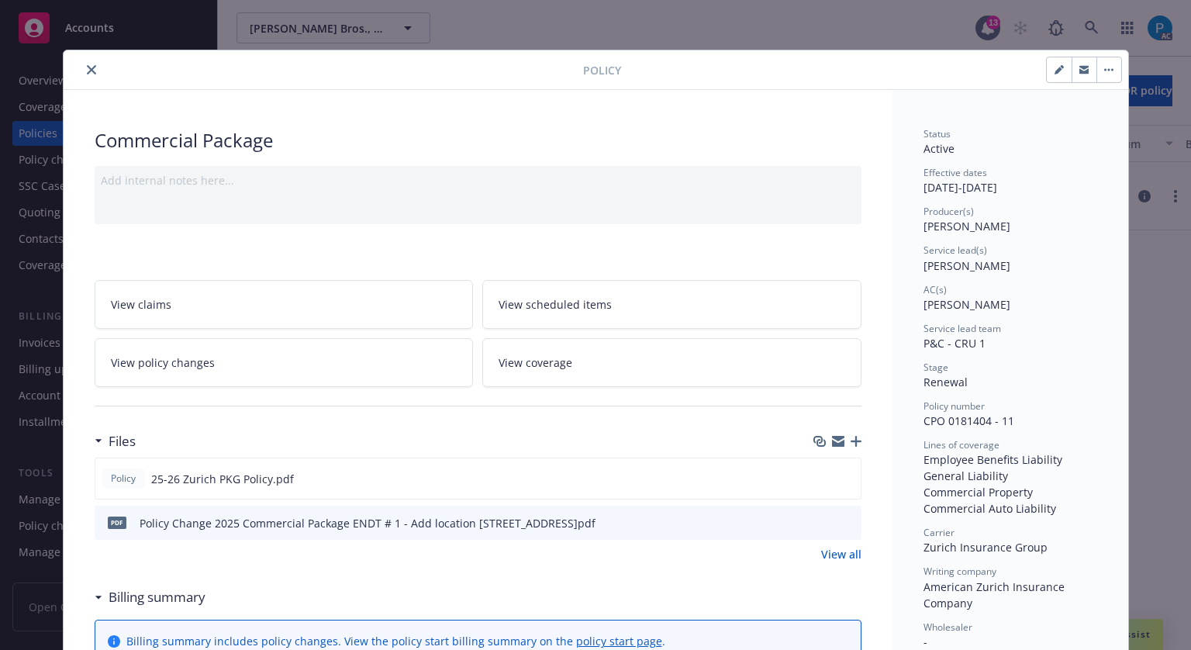
click at [87, 65] on icon "close" at bounding box center [91, 69] width 9 height 9
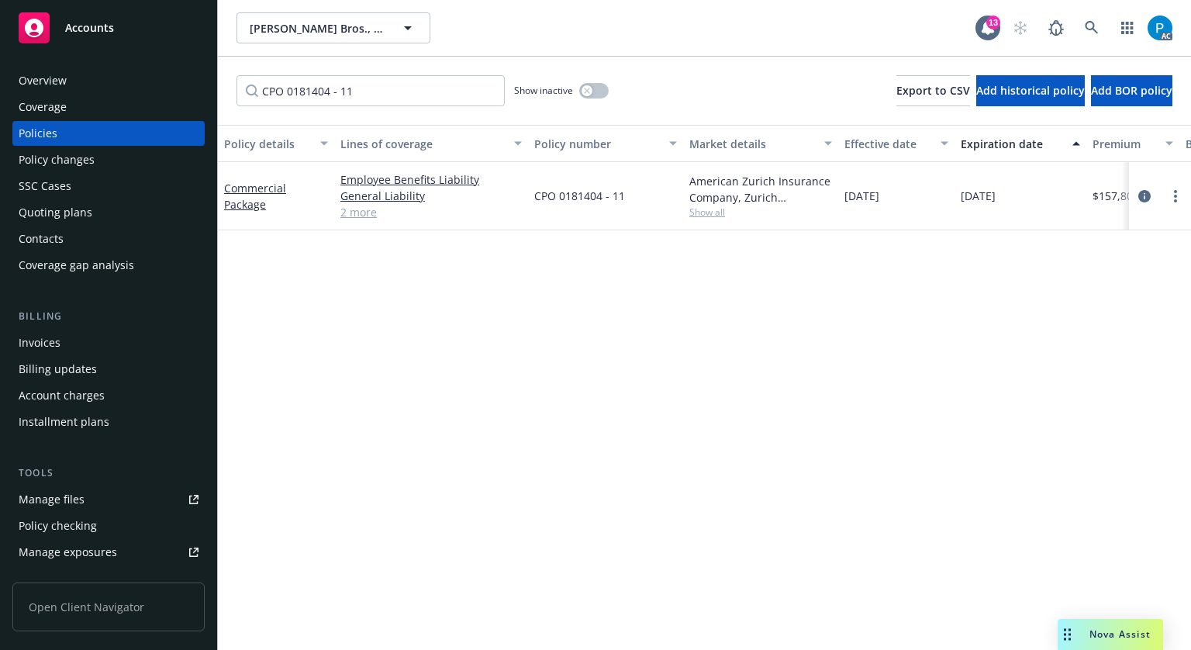
click at [104, 32] on span "Accounts" at bounding box center [89, 28] width 49 height 12
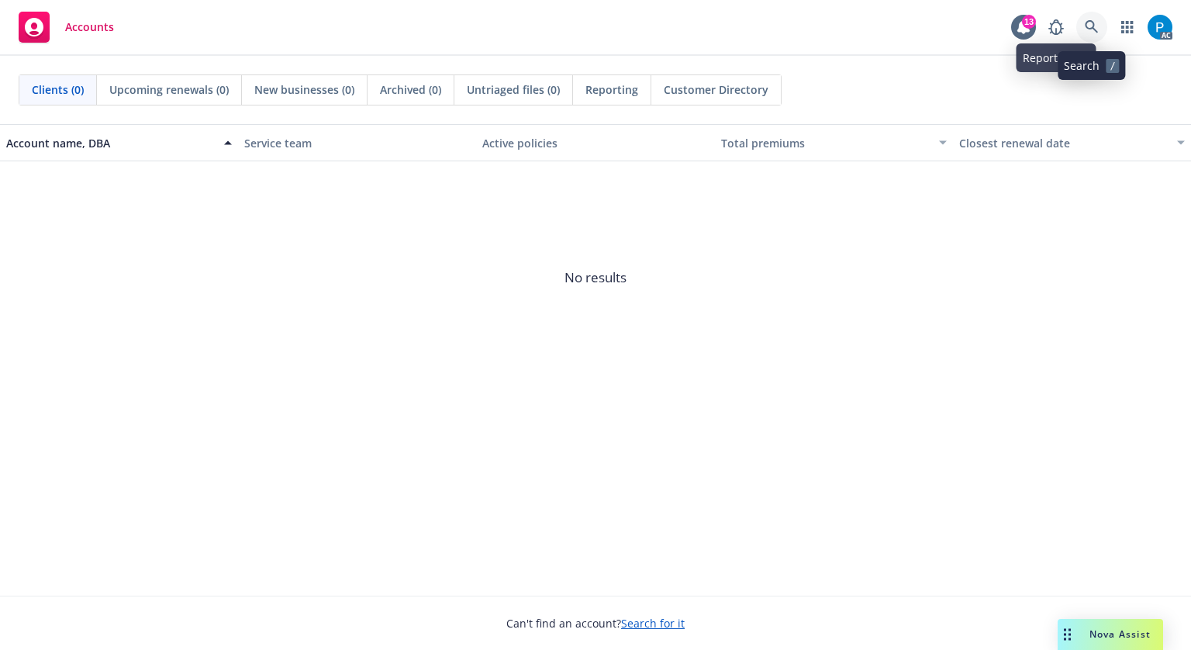
click at [1090, 28] on icon at bounding box center [1091, 26] width 13 height 13
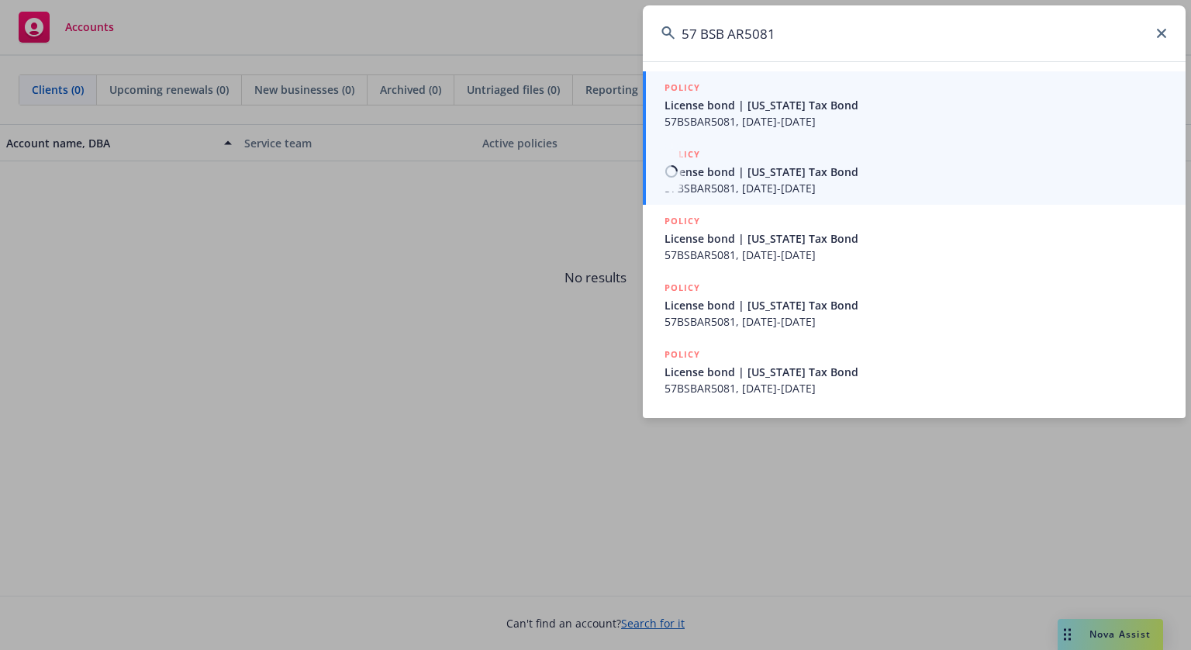
type input "57 BSB AR5081"
click at [775, 122] on span "57BSBAR5081, [DATE]-[DATE]" at bounding box center [916, 121] width 503 height 16
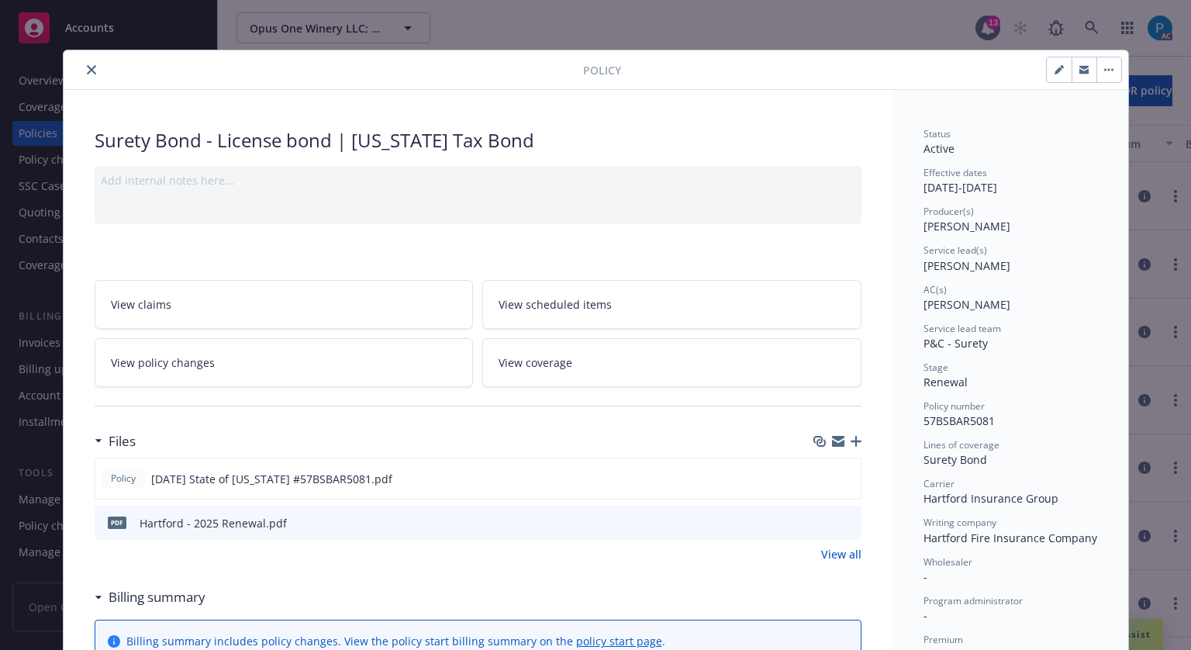
click at [88, 77] on button "close" at bounding box center [91, 69] width 19 height 19
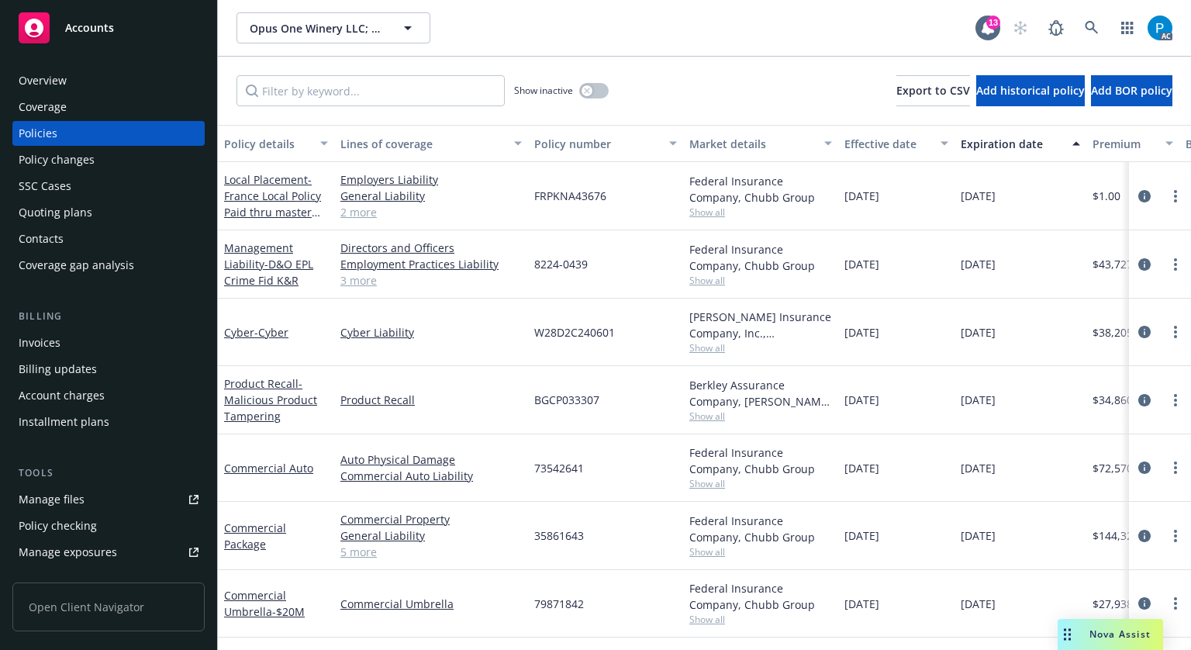
click at [80, 336] on div "Invoices" at bounding box center [109, 342] width 180 height 25
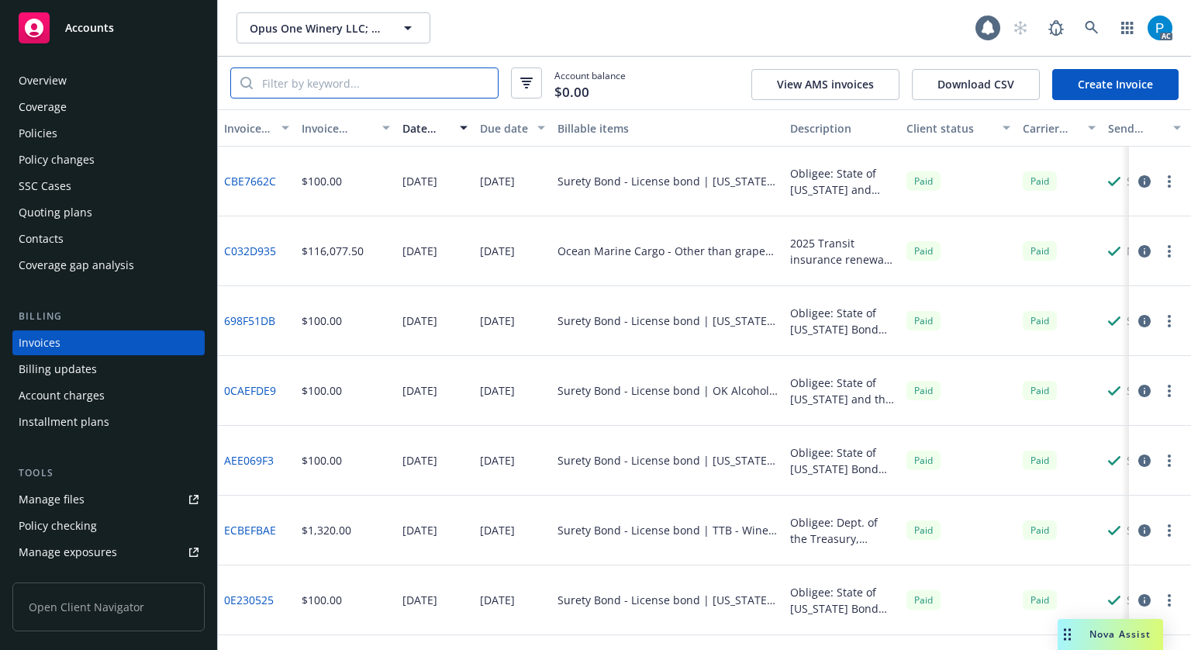
click at [364, 91] on input "search" at bounding box center [375, 82] width 245 height 29
paste input "57 BSB AR5081"
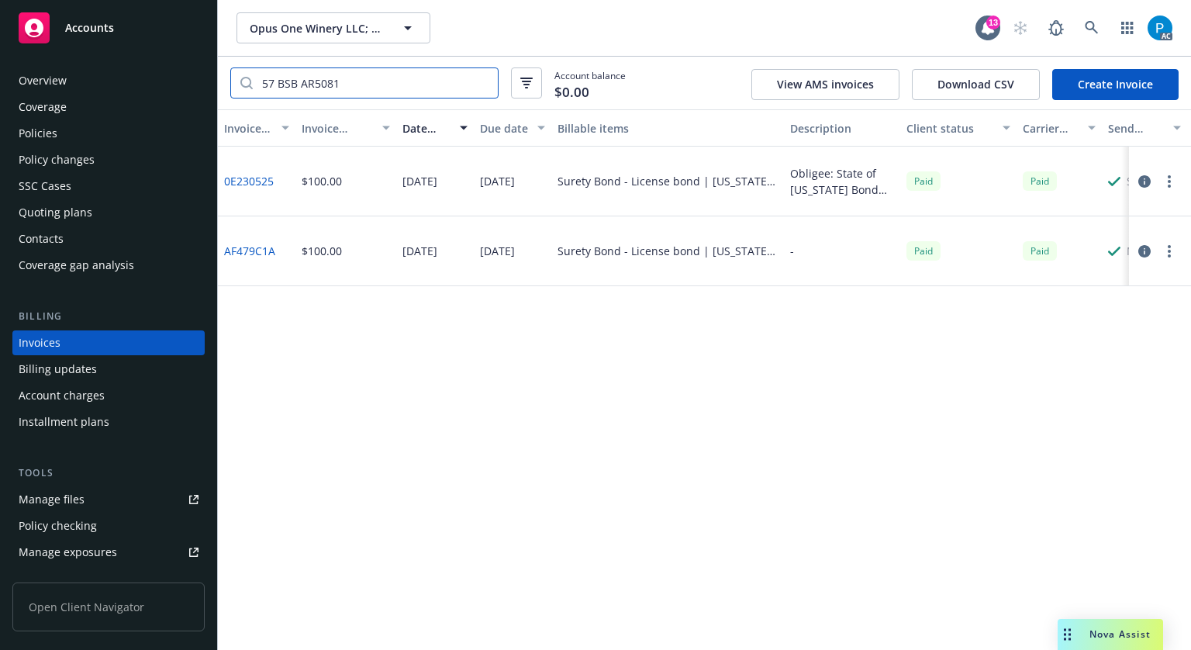
click at [279, 86] on input "57 BSB AR5081" at bounding box center [375, 82] width 245 height 29
type input "57BSBAR5081"
click at [139, 19] on div "Accounts" at bounding box center [109, 27] width 180 height 31
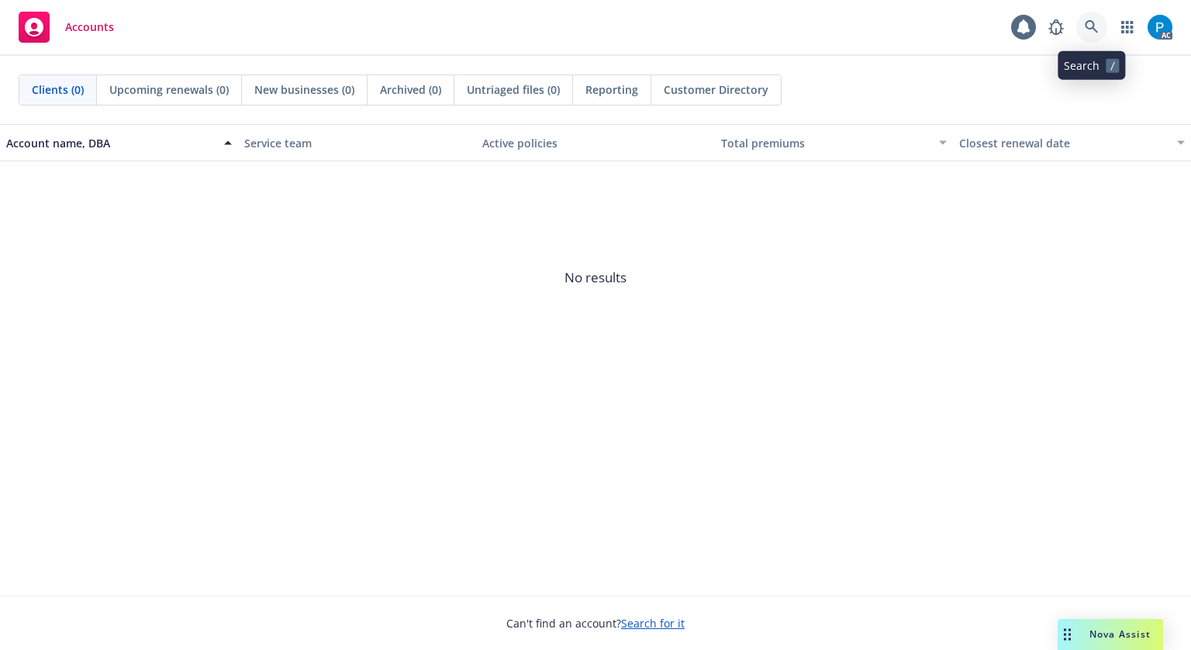
click at [1092, 27] on icon at bounding box center [1091, 26] width 13 height 13
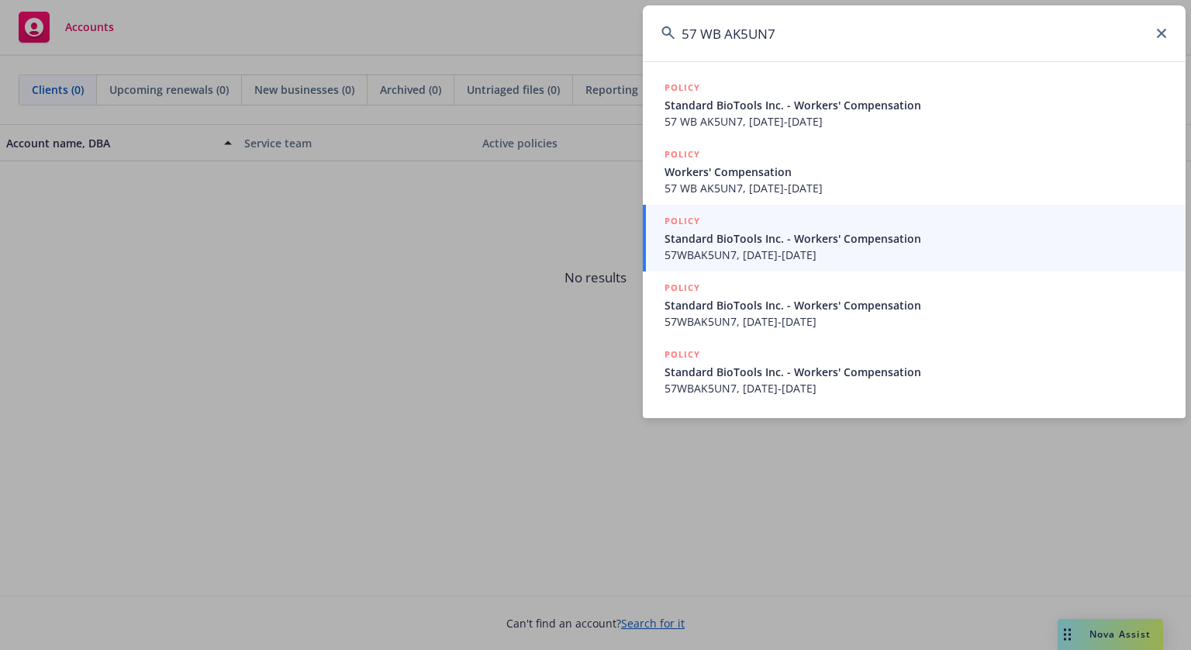
click at [699, 36] on input "57 WB AK5UN7" at bounding box center [914, 33] width 543 height 56
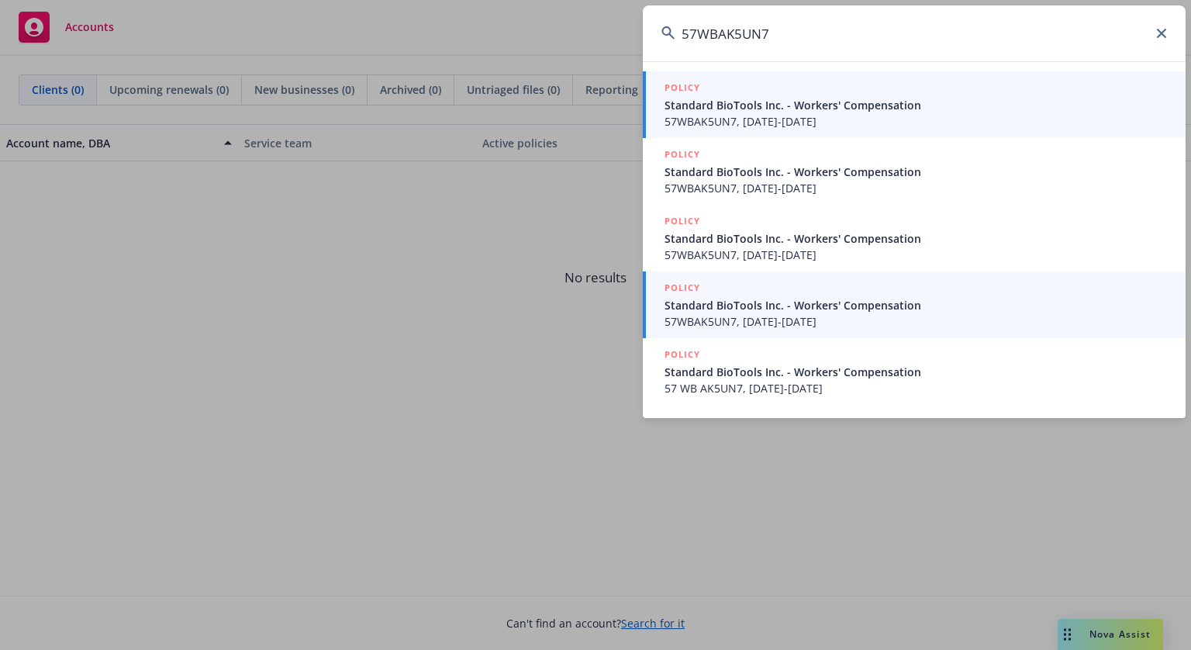
type input "57WBAK5UN7"
click at [786, 101] on span "Standard BioTools Inc. - Workers' Compensation" at bounding box center [916, 105] width 503 height 16
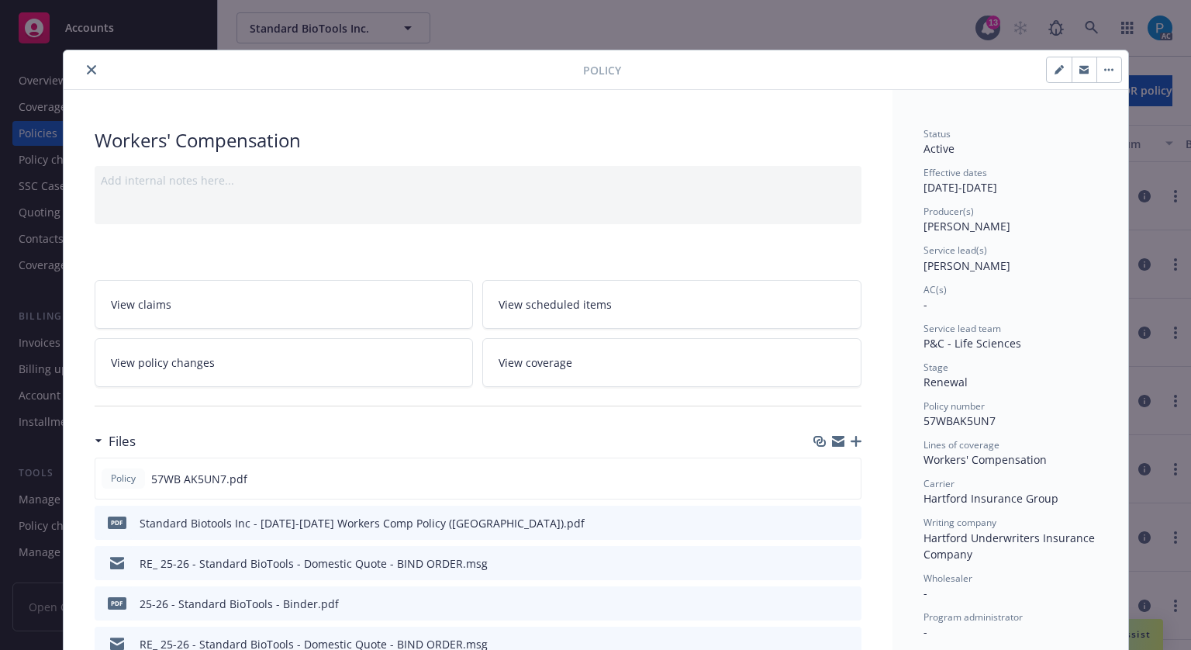
click at [90, 67] on button "close" at bounding box center [91, 69] width 19 height 19
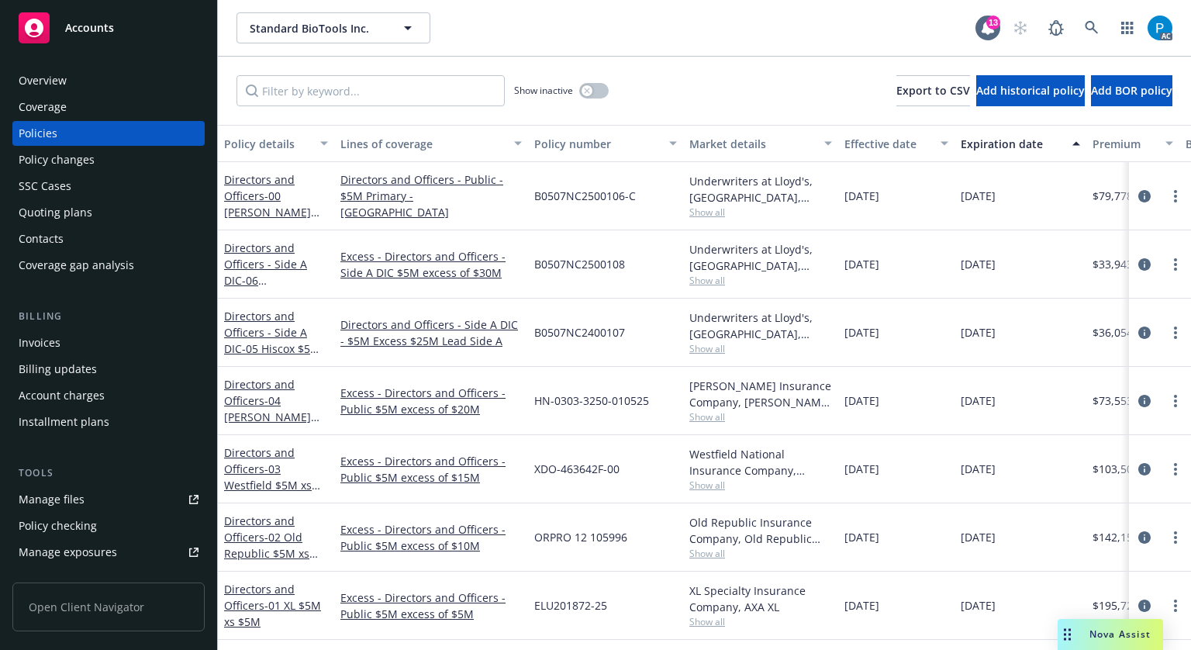
click at [65, 334] on div "Invoices" at bounding box center [109, 342] width 180 height 25
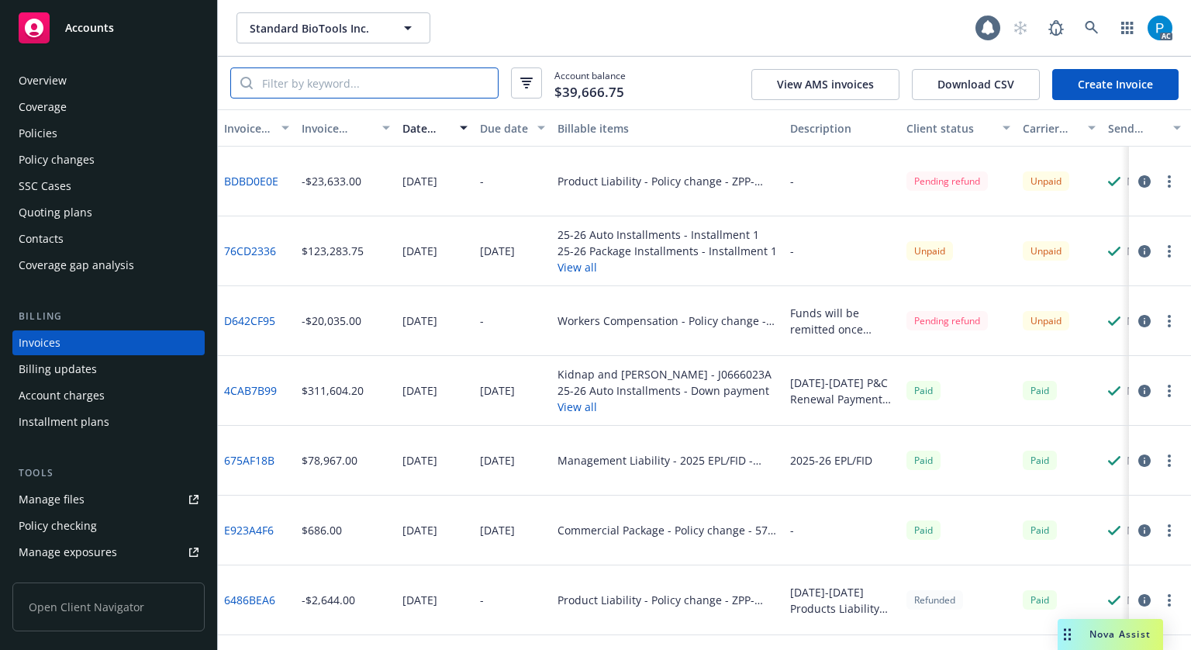
click at [344, 83] on input "search" at bounding box center [375, 82] width 245 height 29
paste input "57WBAK5UN7"
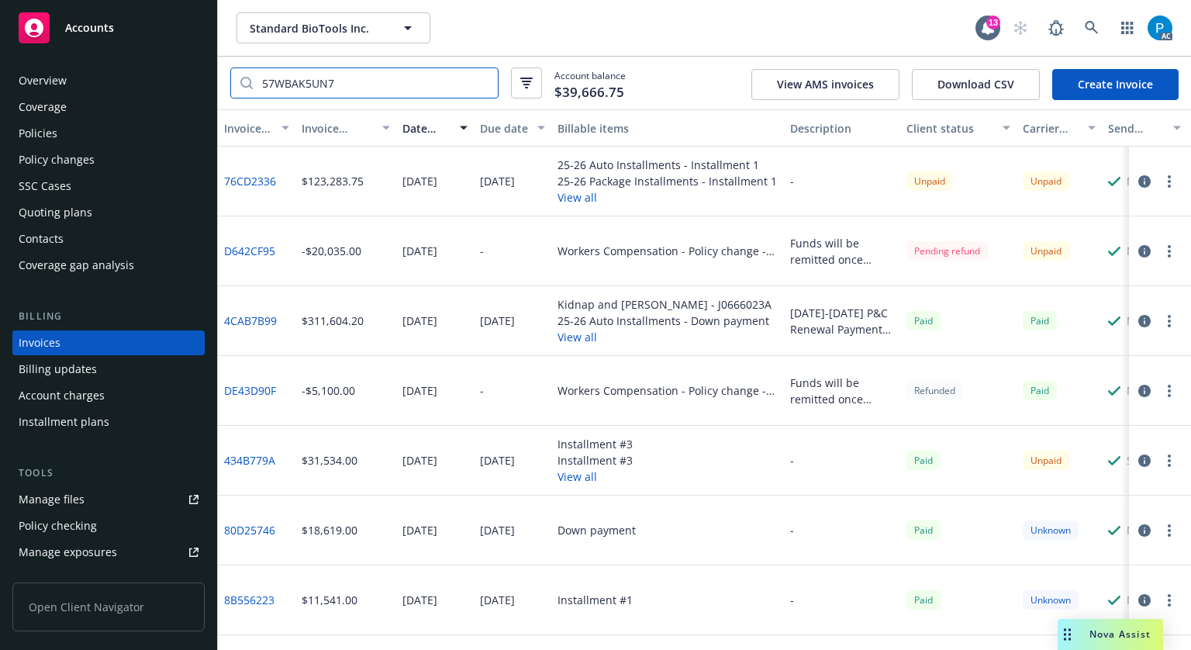
type input "57WBAK5UN7"
click at [59, 140] on div "Policies" at bounding box center [109, 133] width 180 height 25
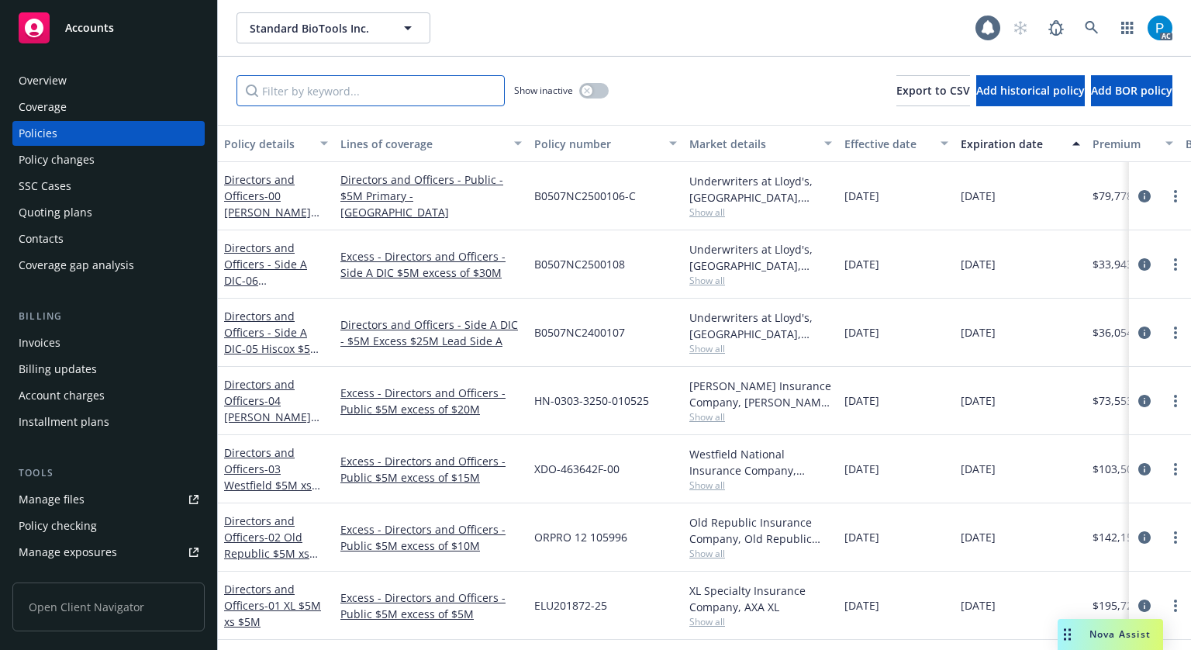
click at [306, 102] on input "Filter by keyword..." at bounding box center [371, 90] width 268 height 31
paste input "57WBAK5UN7"
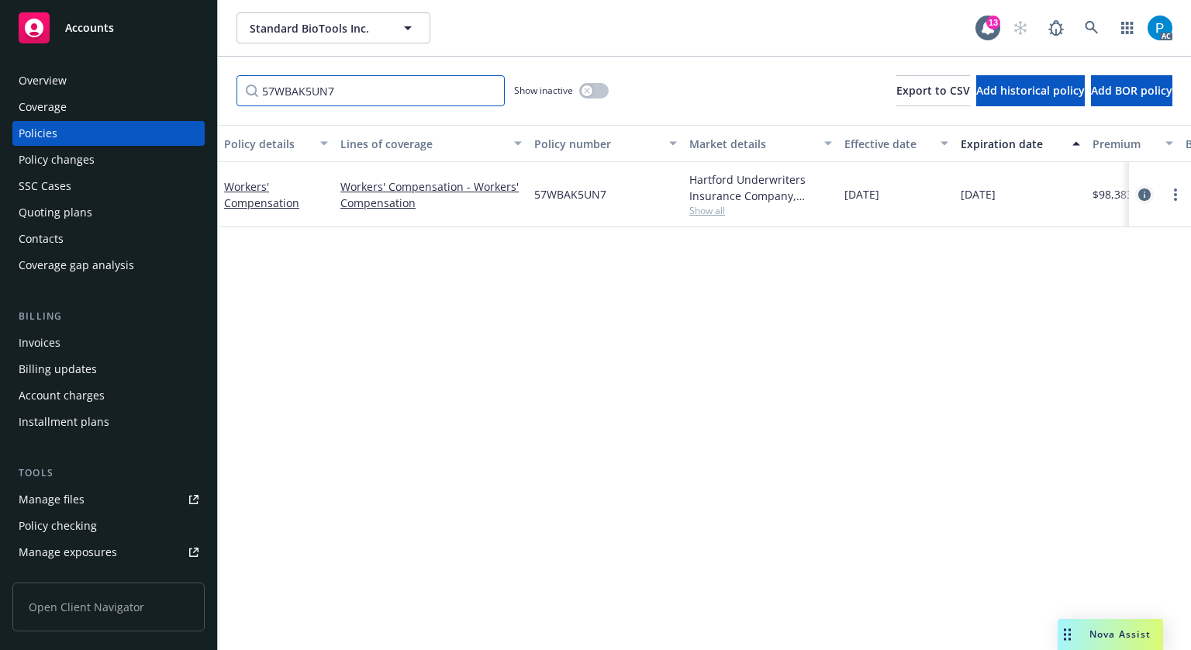
type input "57WBAK5UN7"
click at [1138, 192] on icon "circleInformation" at bounding box center [1144, 194] width 12 height 12
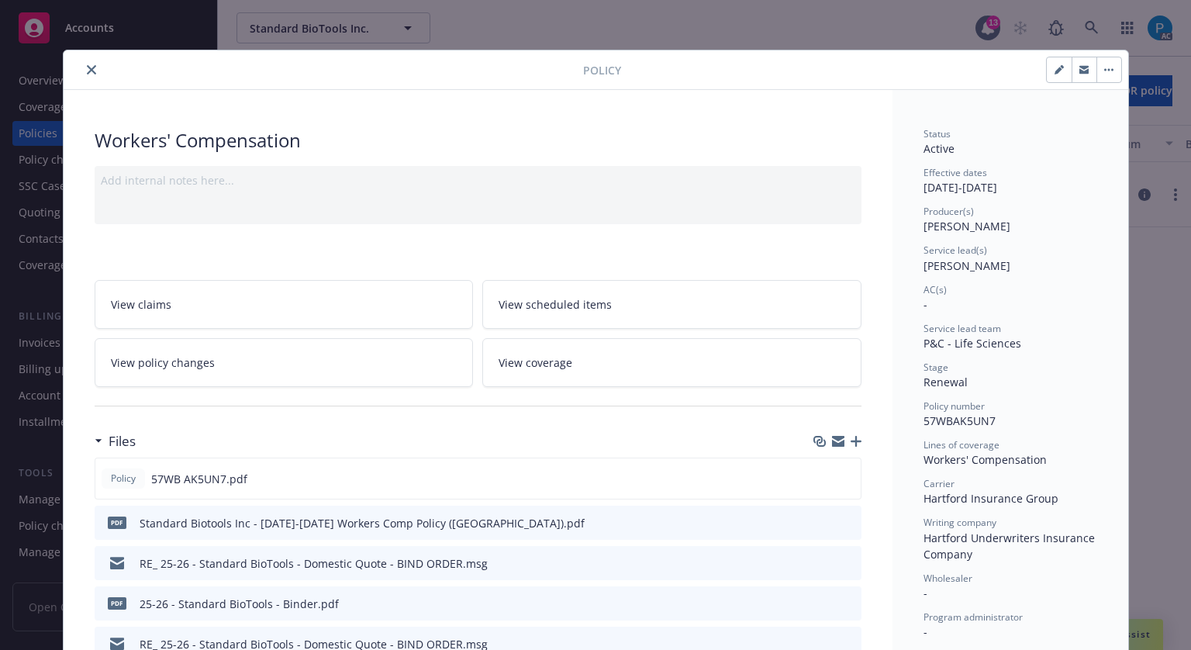
scroll to position [47, 0]
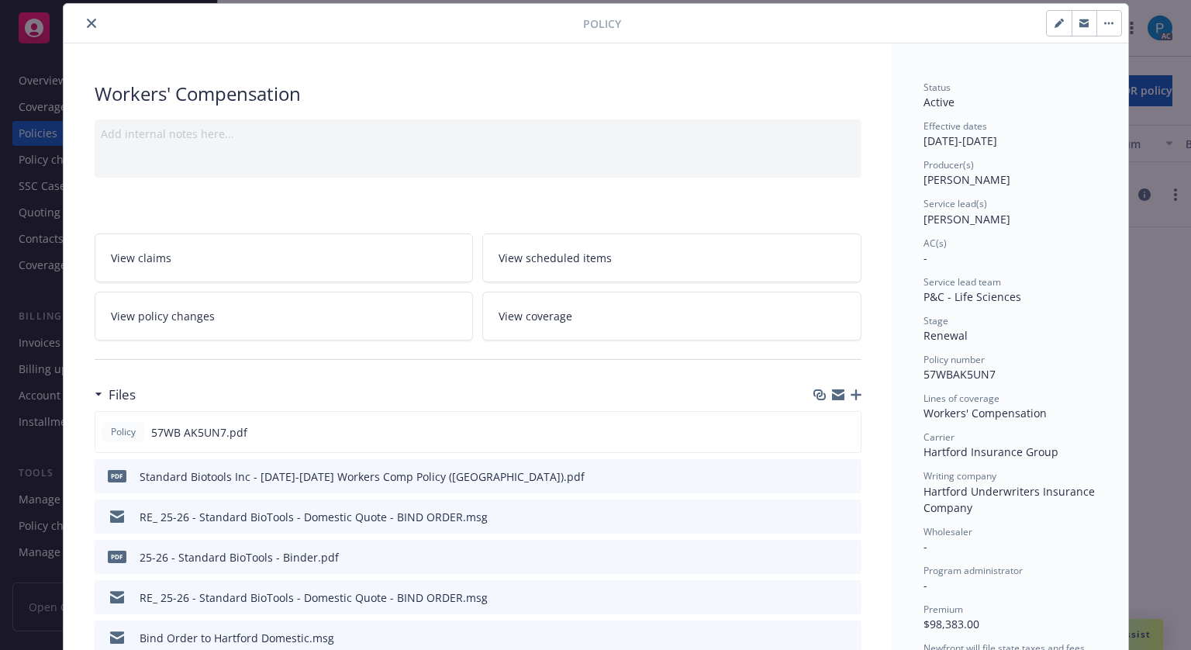
click at [89, 15] on button "close" at bounding box center [91, 23] width 19 height 19
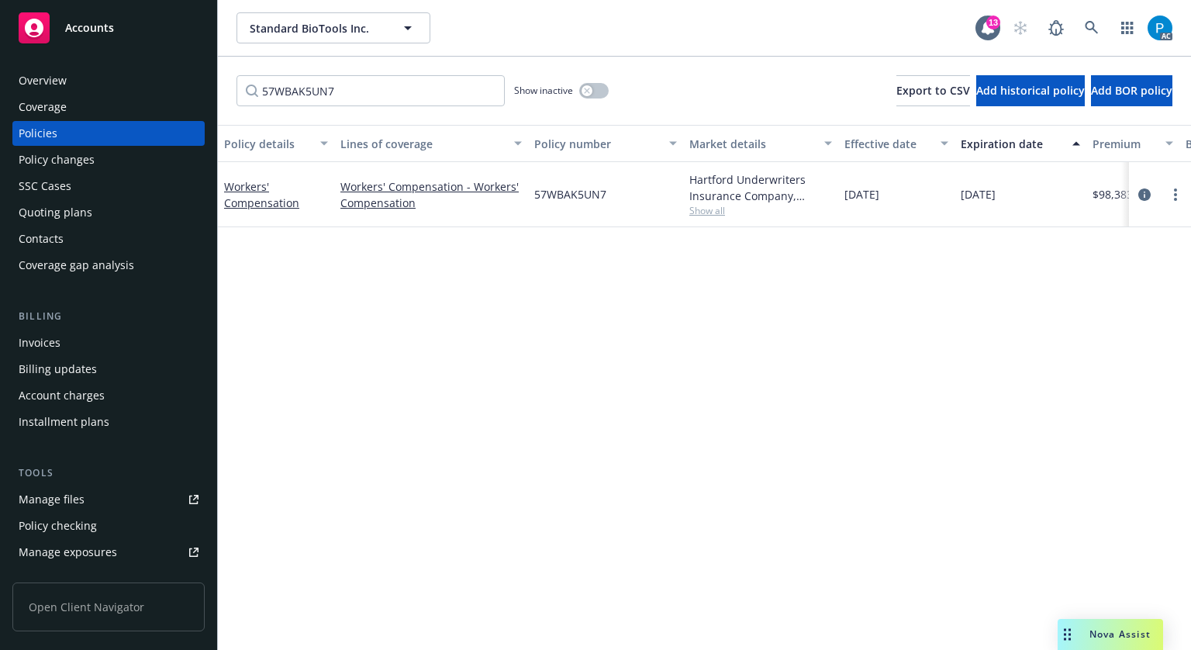
click at [95, 28] on span "Accounts" at bounding box center [89, 28] width 49 height 12
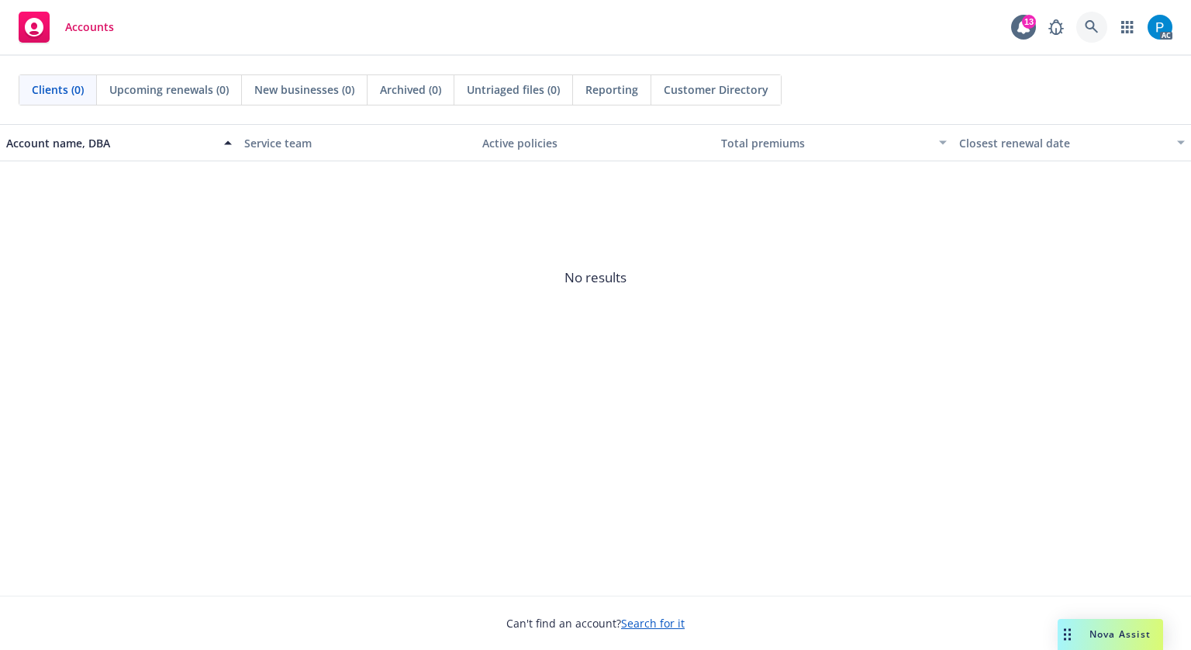
click at [1086, 27] on icon at bounding box center [1091, 26] width 13 height 13
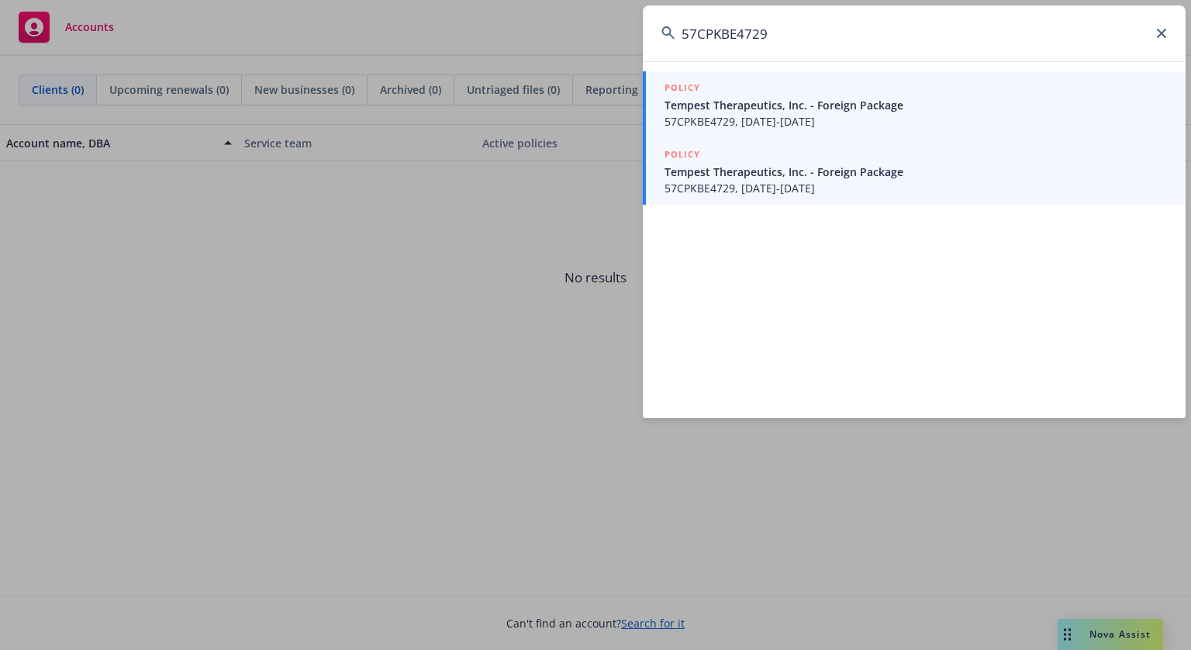
type input "57CPKBE4729"
click at [748, 174] on span "Tempest Therapeutics, Inc. - Foreign Package" at bounding box center [916, 172] width 503 height 16
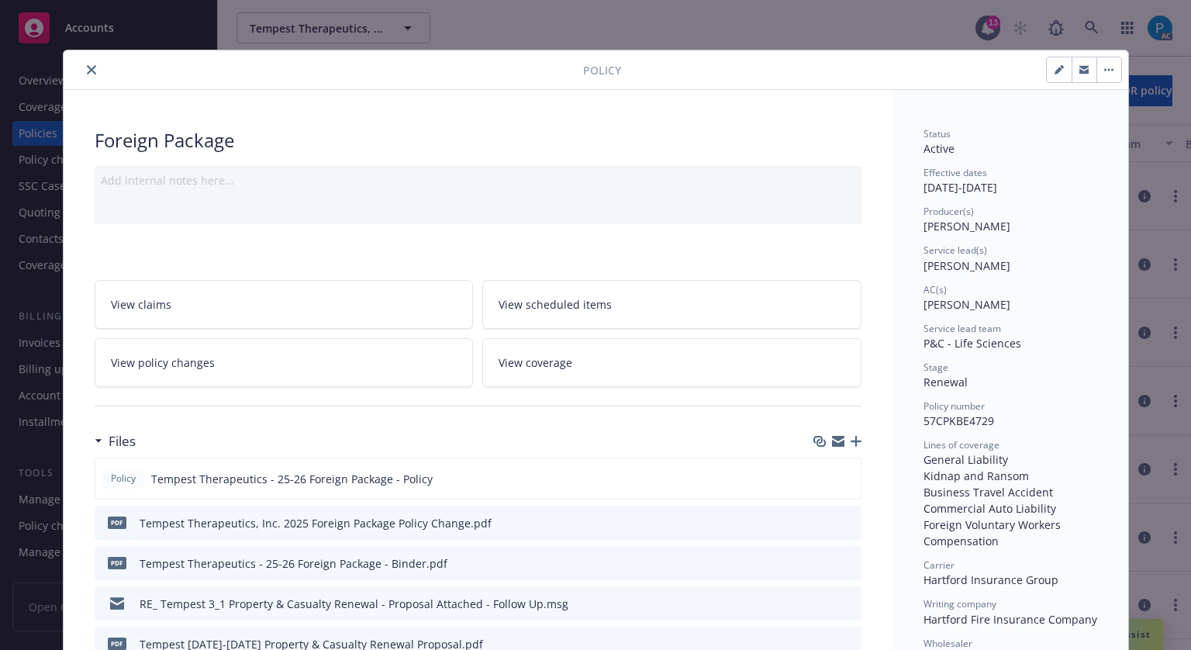
click at [82, 70] on button "close" at bounding box center [91, 69] width 19 height 19
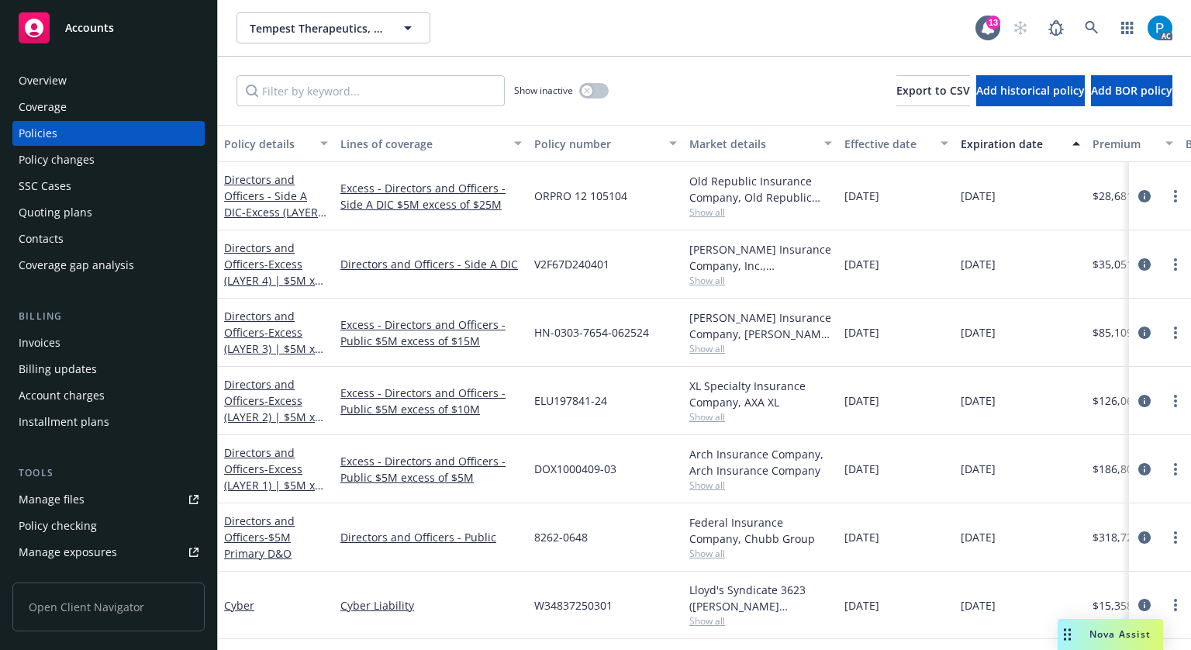
click at [84, 342] on div "Invoices" at bounding box center [109, 342] width 180 height 25
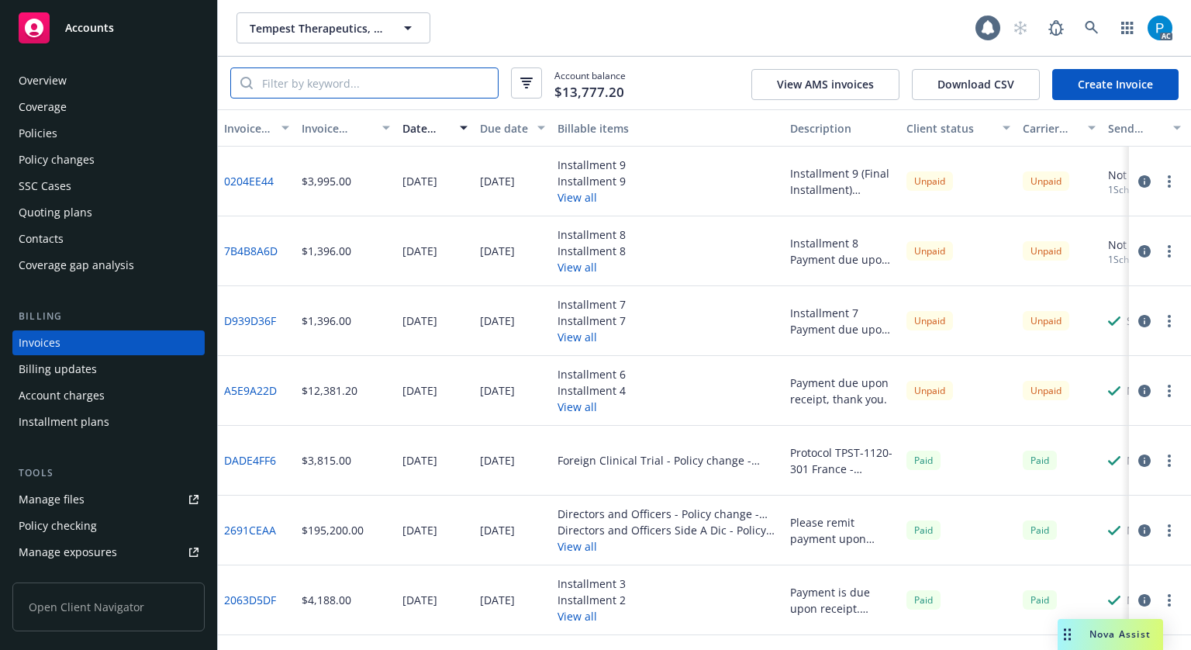
click at [329, 85] on input "search" at bounding box center [375, 82] width 245 height 29
paste input "57CPKBE4729"
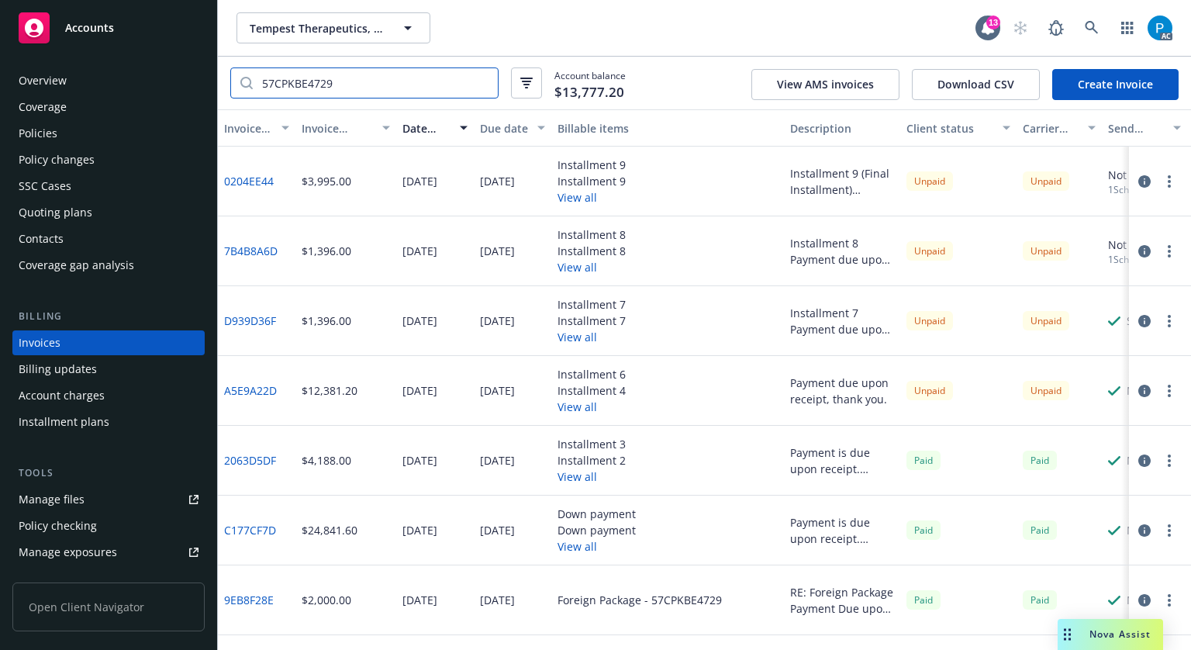
type input "57CPKBE4729"
click at [1138, 393] on icon "button" at bounding box center [1144, 391] width 12 height 12
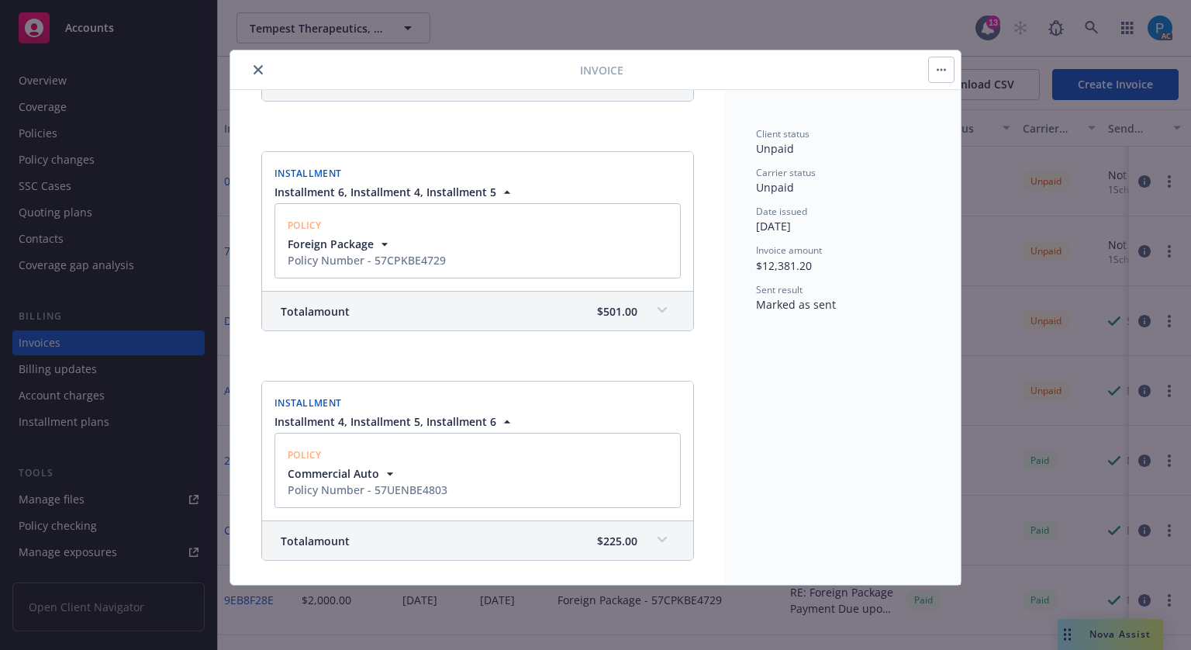
scroll to position [388, 0]
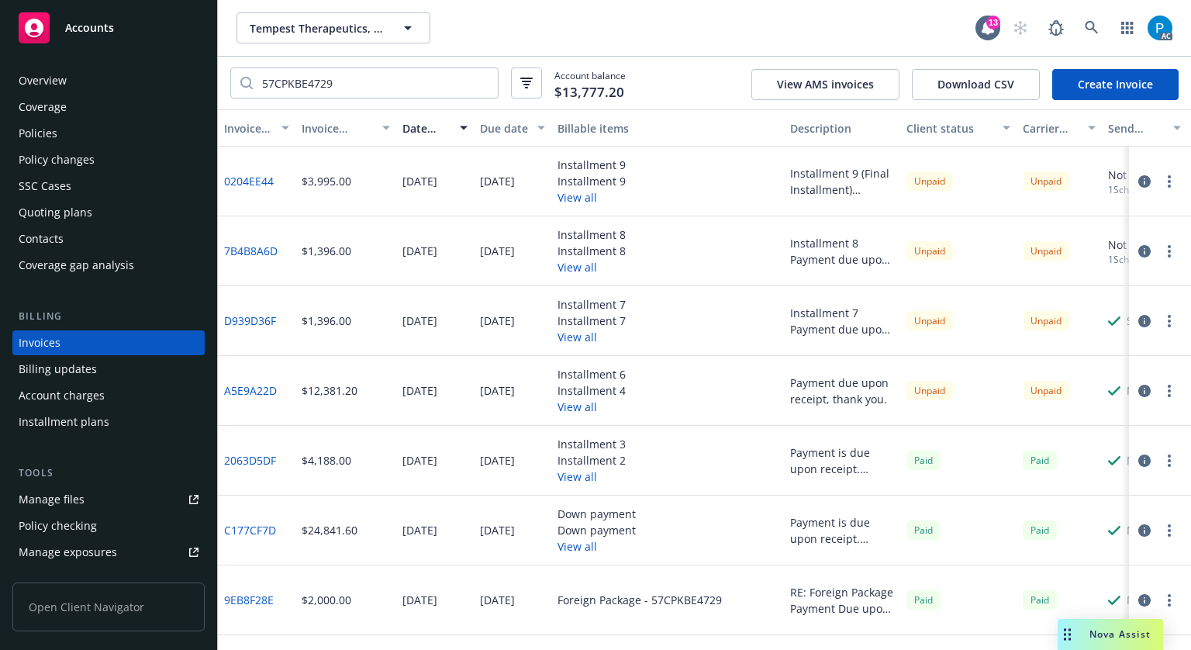
click at [81, 126] on div "Policies" at bounding box center [109, 133] width 180 height 25
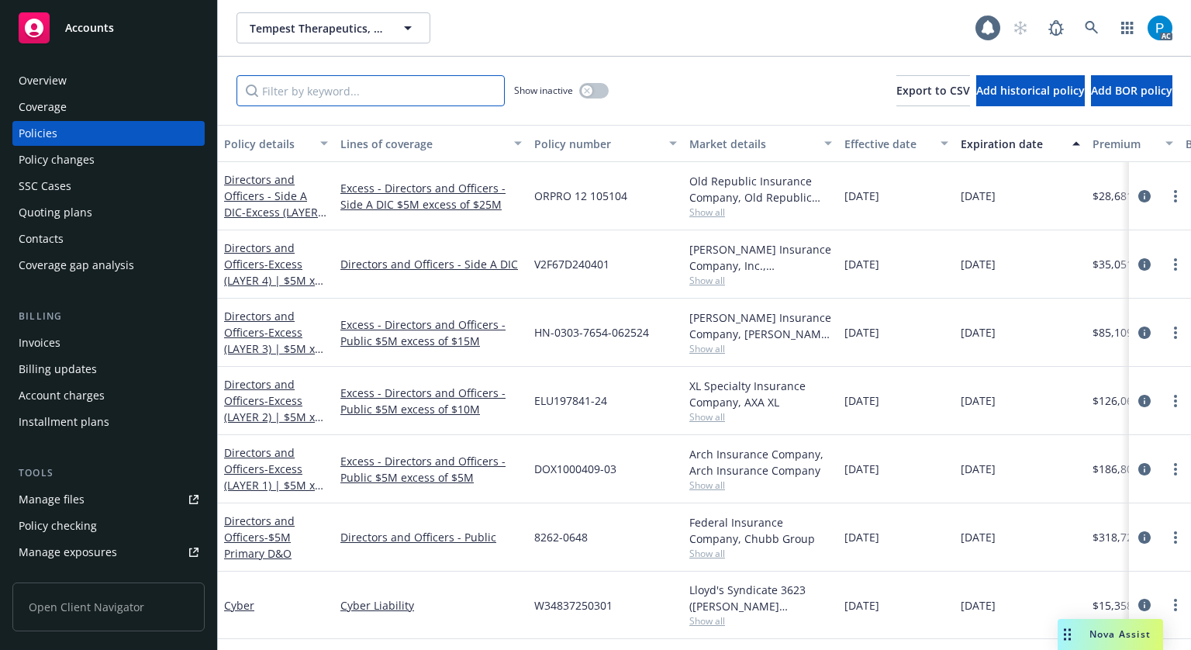
click at [363, 95] on input "Filter by keyword..." at bounding box center [371, 90] width 268 height 31
paste input "57CPKBE4729"
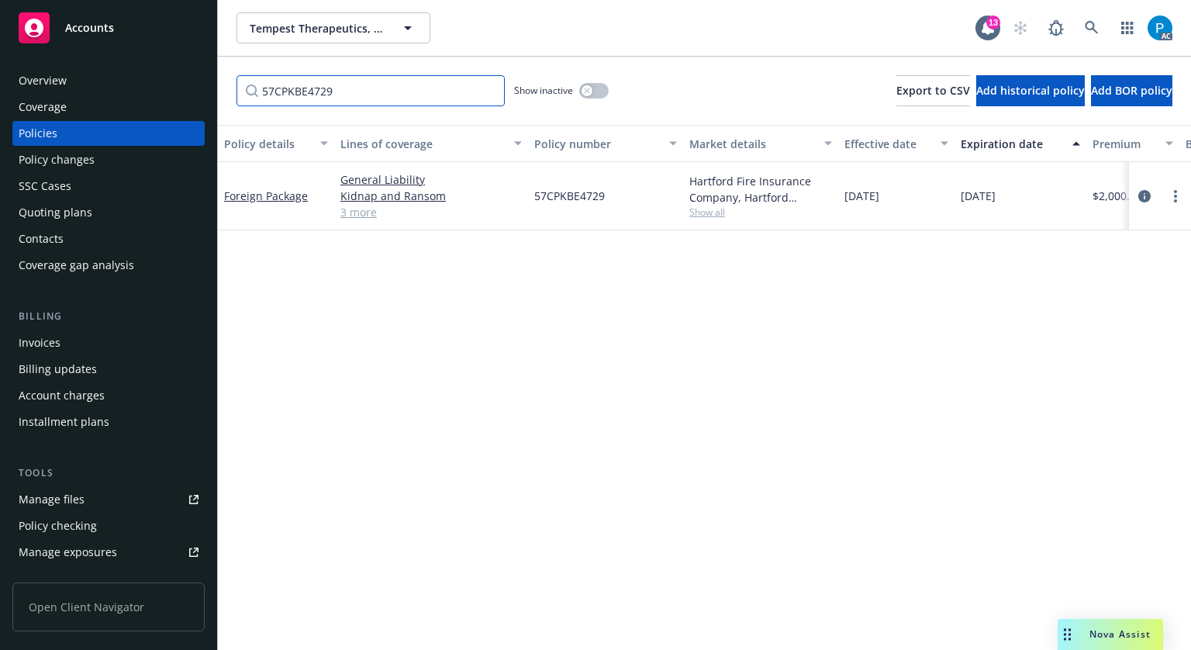
type input "57CPKBE4729"
click at [1138, 188] on div at bounding box center [1160, 196] width 50 height 19
click at [1138, 195] on icon "circleInformation" at bounding box center [1144, 196] width 12 height 12
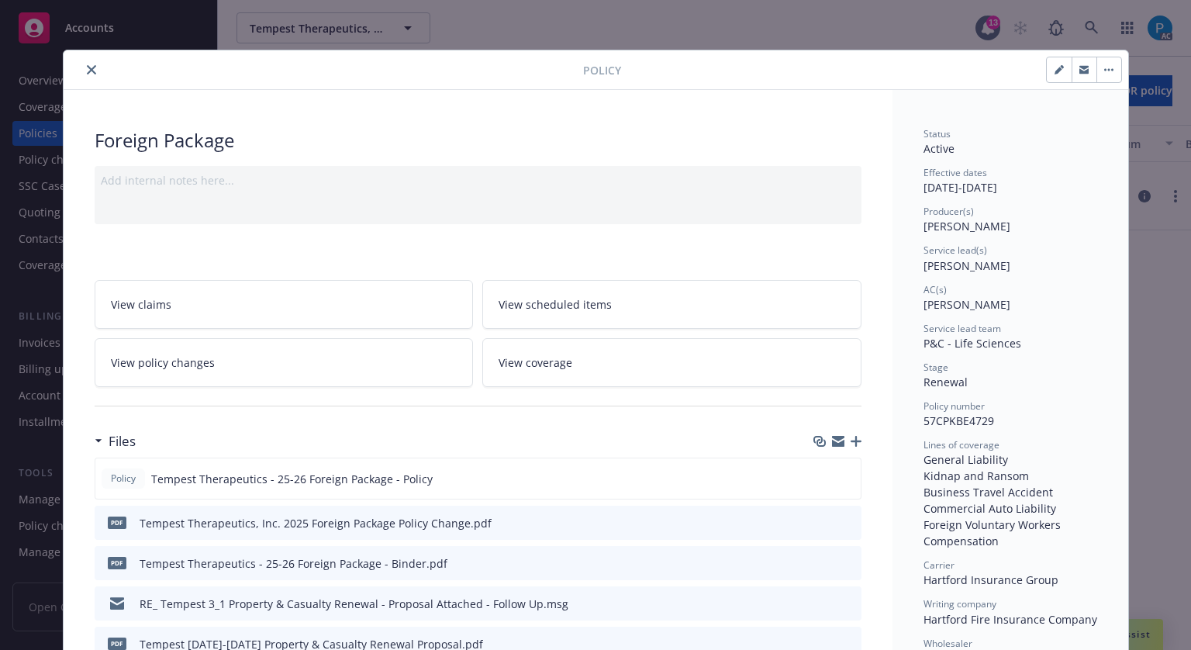
click at [90, 61] on button "close" at bounding box center [91, 69] width 19 height 19
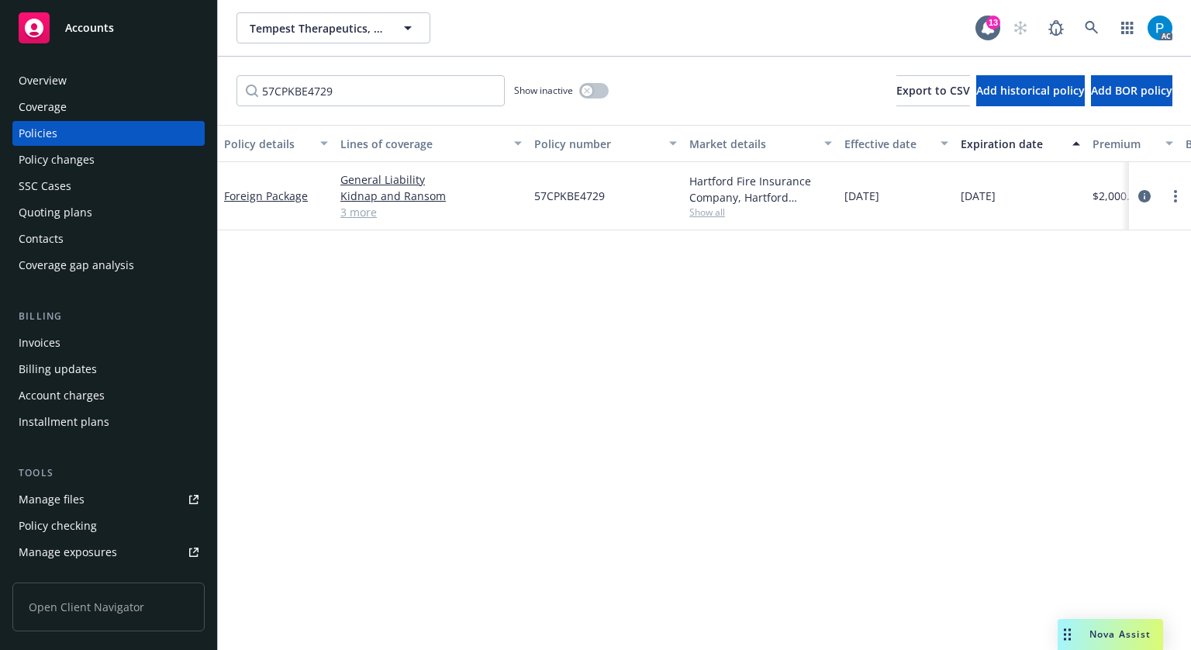
click at [96, 33] on span "Accounts" at bounding box center [89, 28] width 49 height 12
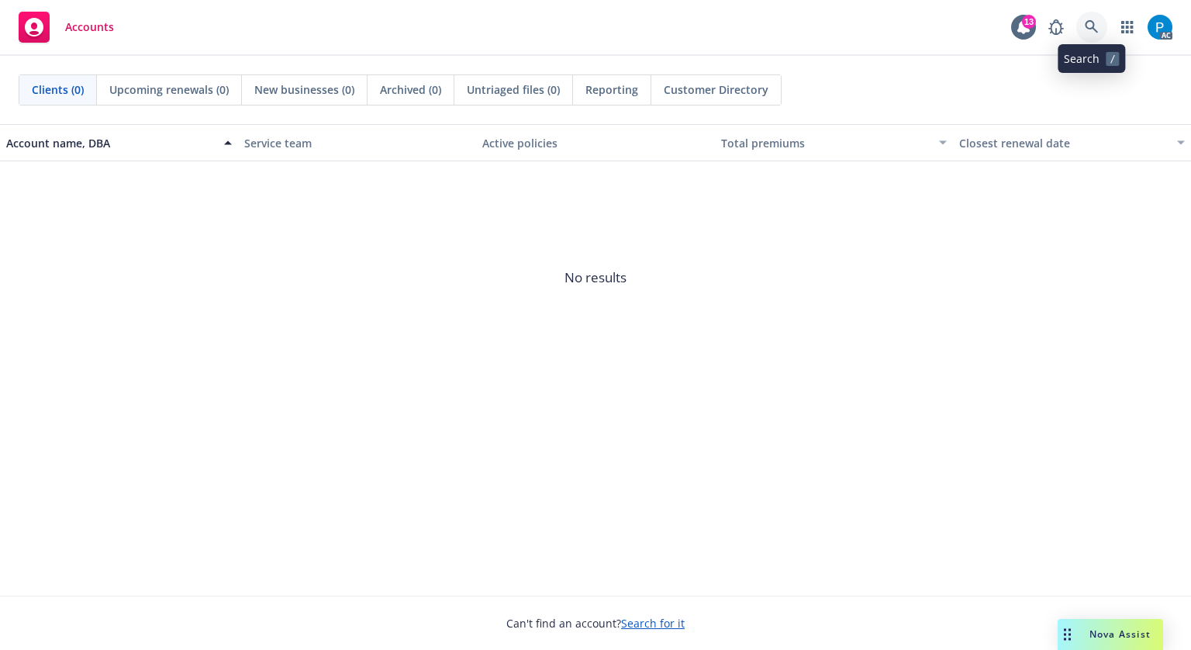
click at [1085, 27] on icon at bounding box center [1092, 27] width 14 height 14
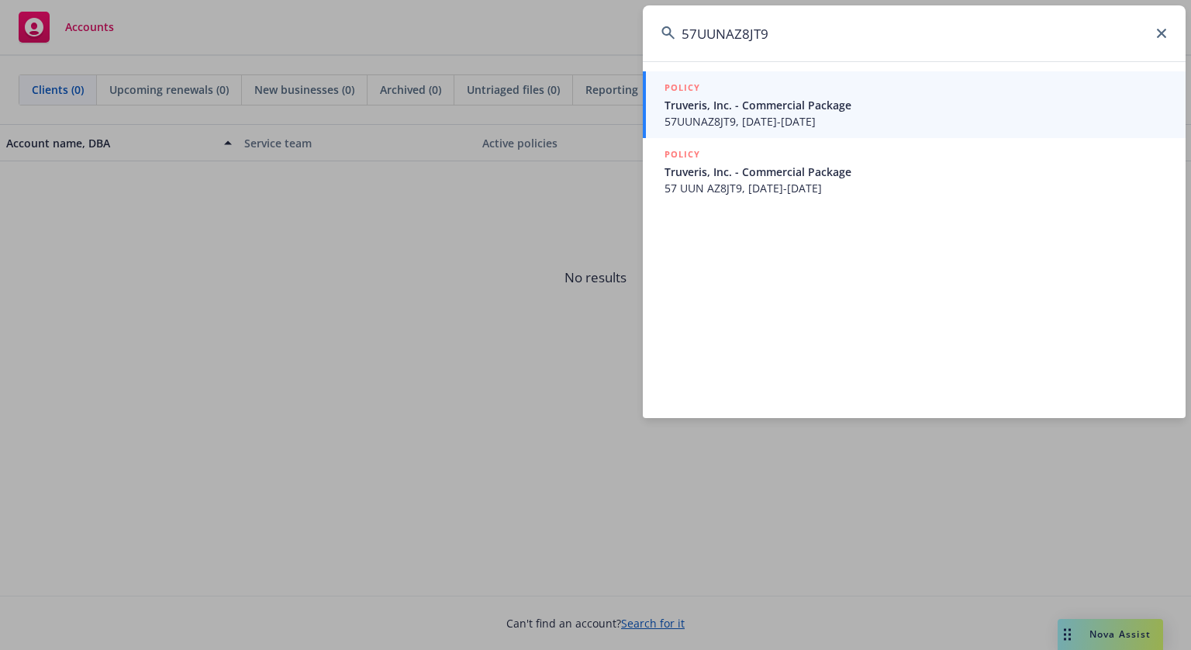
type input "57UUNAZ8JT9"
click at [788, 100] on span "Truveris, Inc. - Commercial Package" at bounding box center [916, 105] width 503 height 16
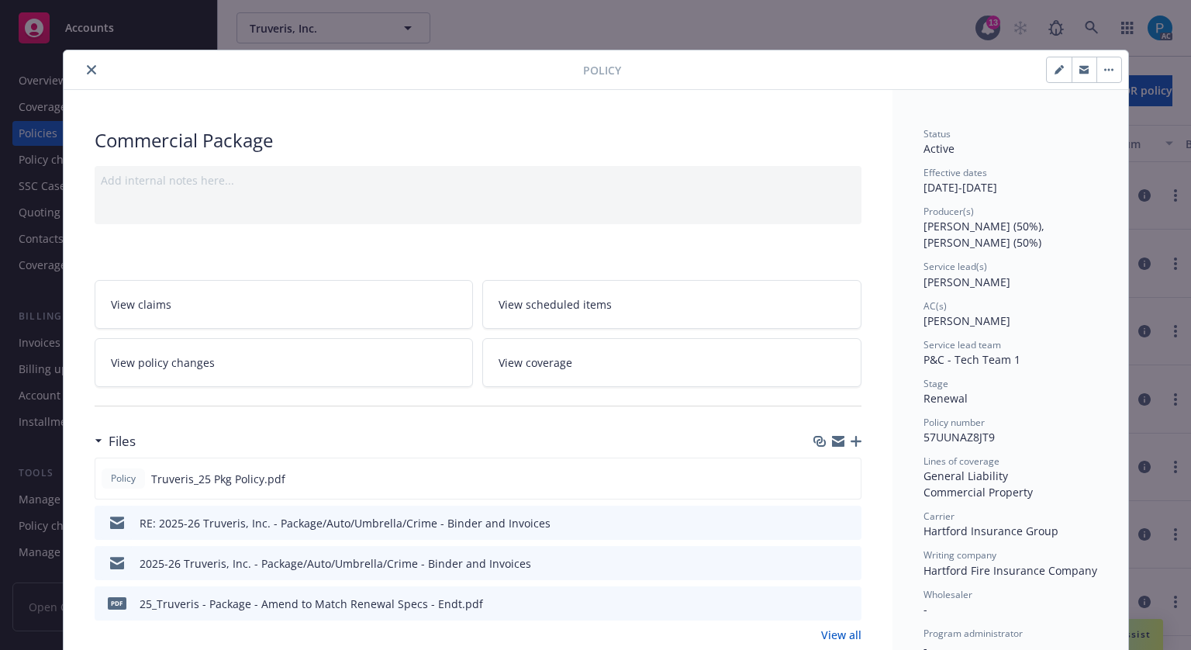
click at [87, 65] on icon "close" at bounding box center [91, 69] width 9 height 9
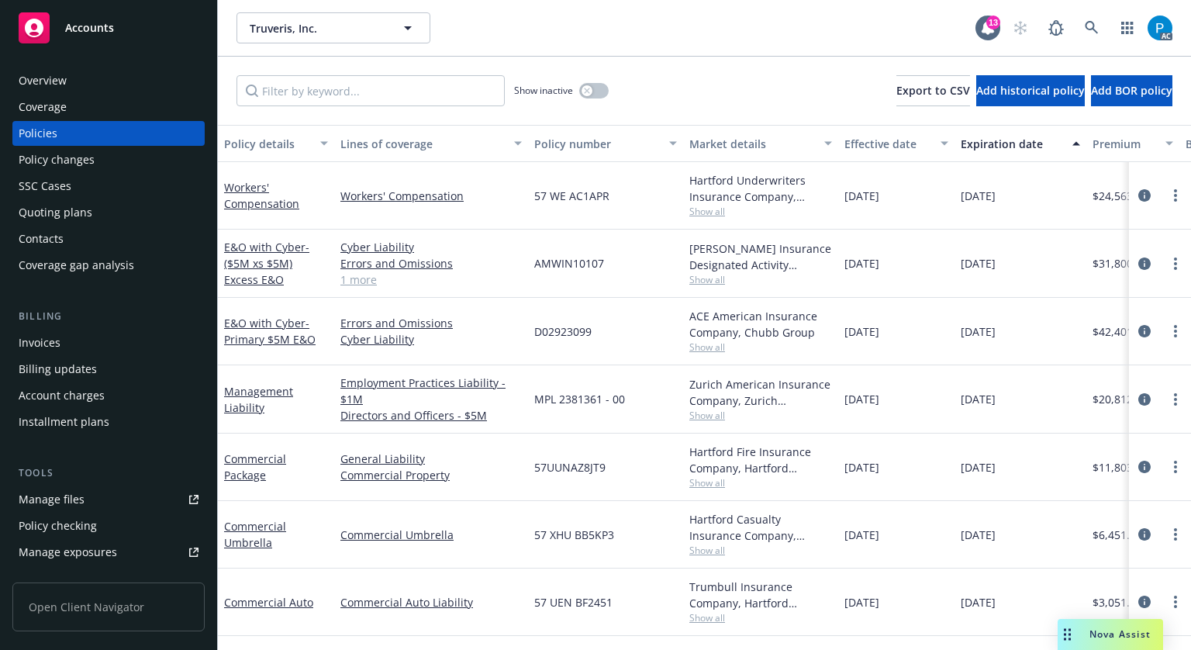
click at [39, 344] on div "Invoices" at bounding box center [40, 342] width 42 height 25
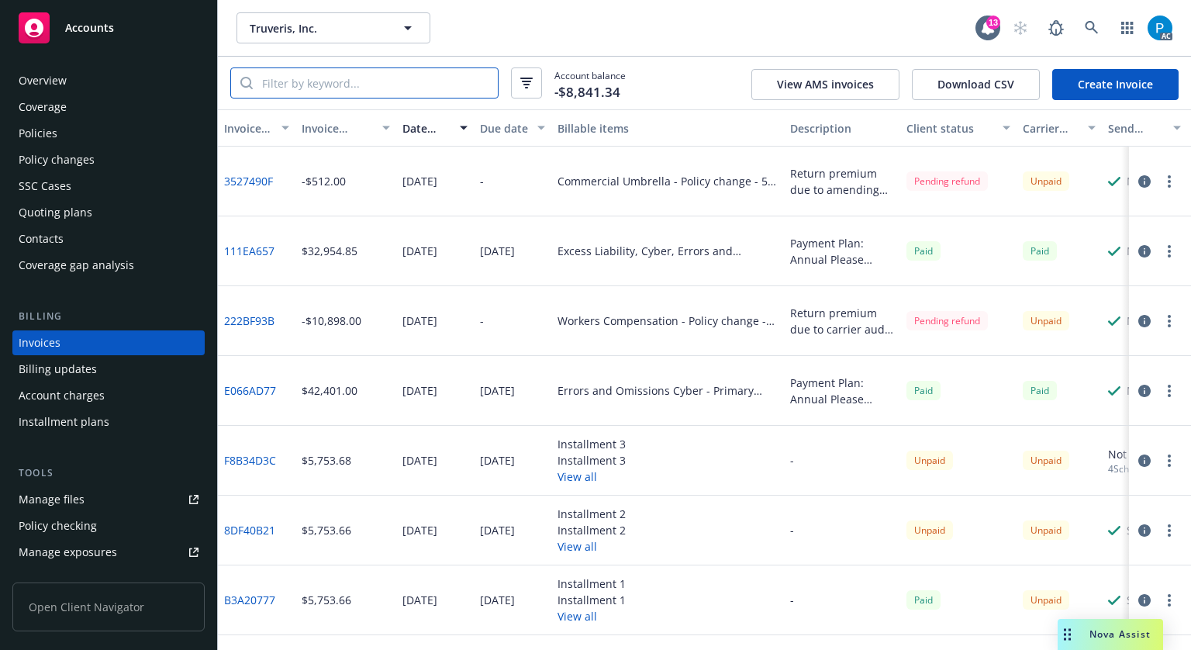
click at [371, 87] on input "search" at bounding box center [375, 82] width 245 height 29
paste input "57UUNAZ8JT9"
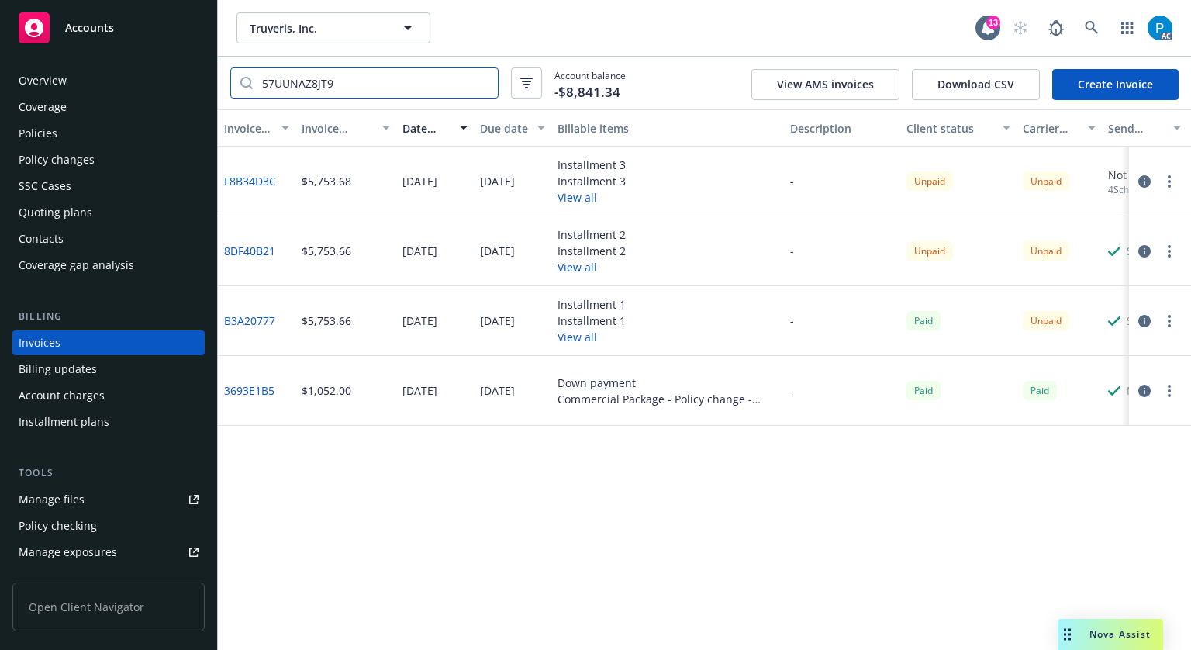
type input "57UUNAZ8JT9"
click at [1144, 326] on icon "button" at bounding box center [1144, 321] width 12 height 12
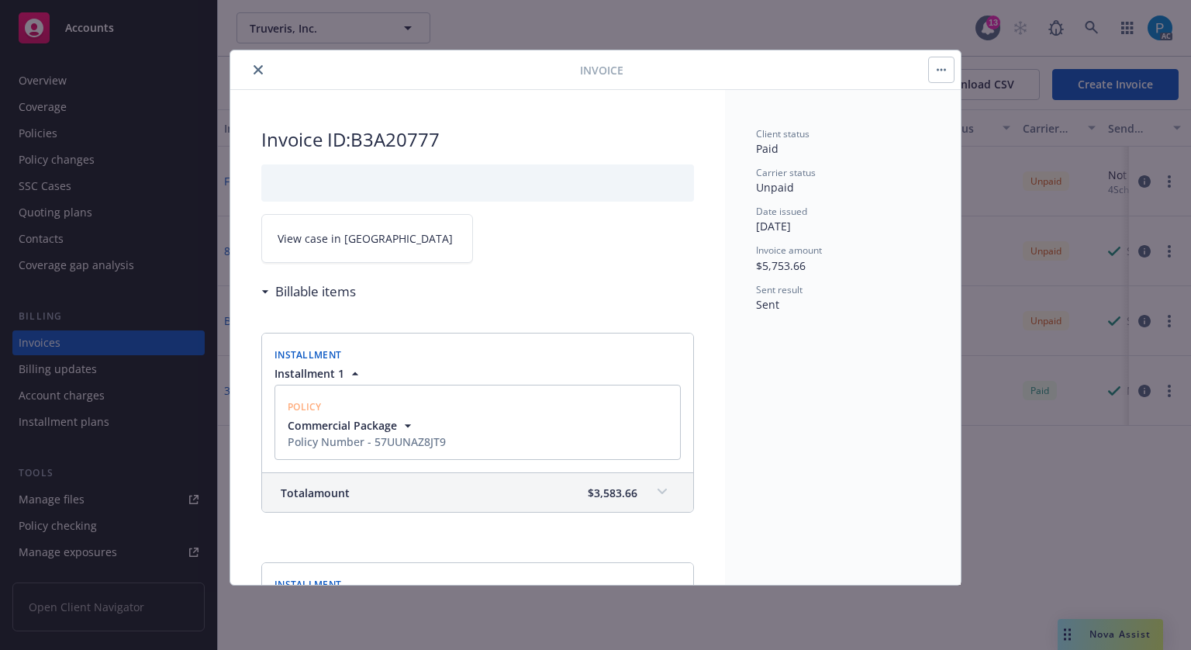
click at [358, 233] on span "View case in [GEOGRAPHIC_DATA]" at bounding box center [365, 238] width 175 height 16
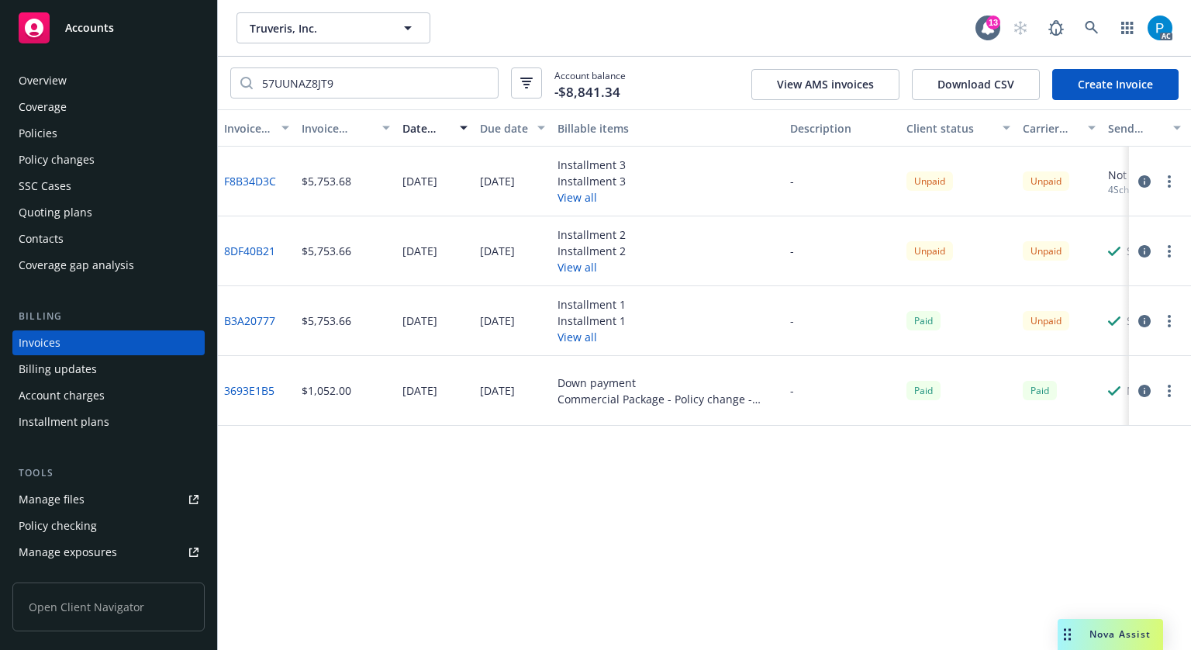
click at [112, 27] on span "Accounts" at bounding box center [89, 28] width 49 height 12
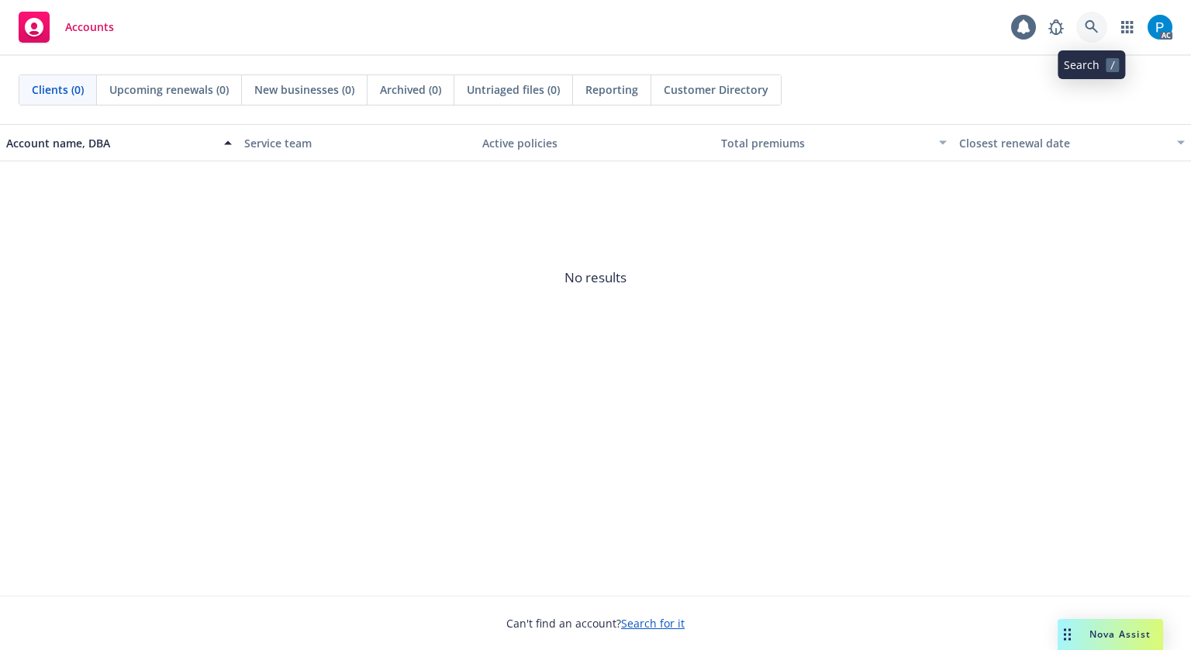
click at [1086, 30] on icon at bounding box center [1092, 27] width 14 height 14
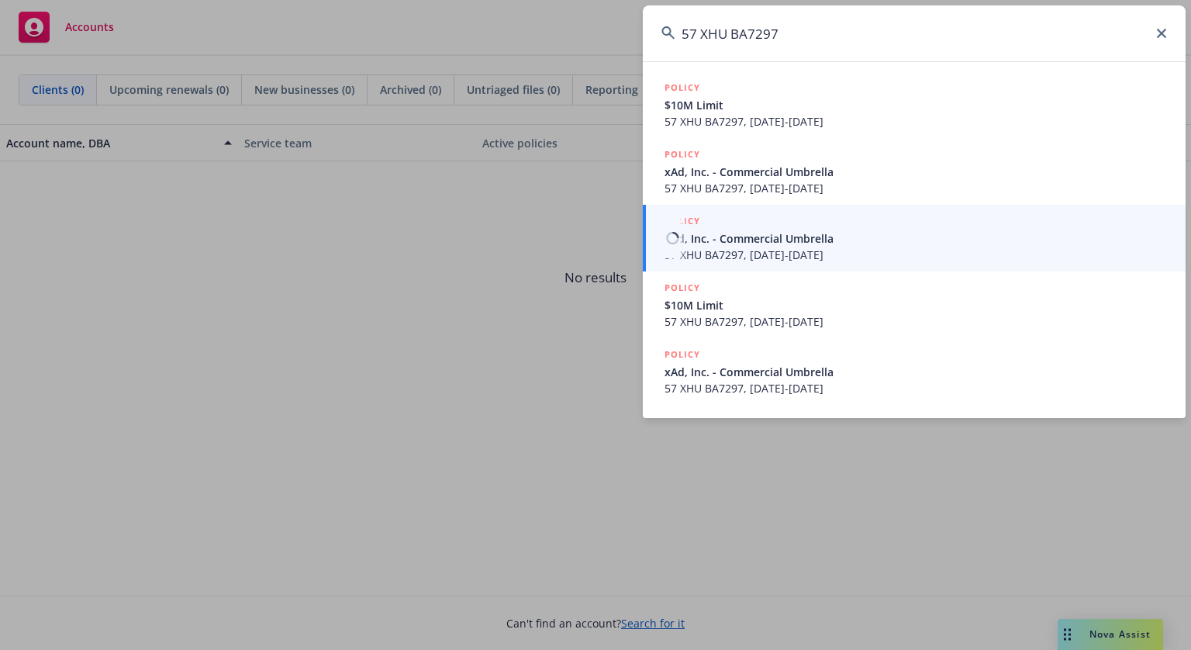
type input "57 XHU BA7297"
click at [779, 238] on span "xAd, Inc. - Commercial Umbrella" at bounding box center [916, 238] width 503 height 16
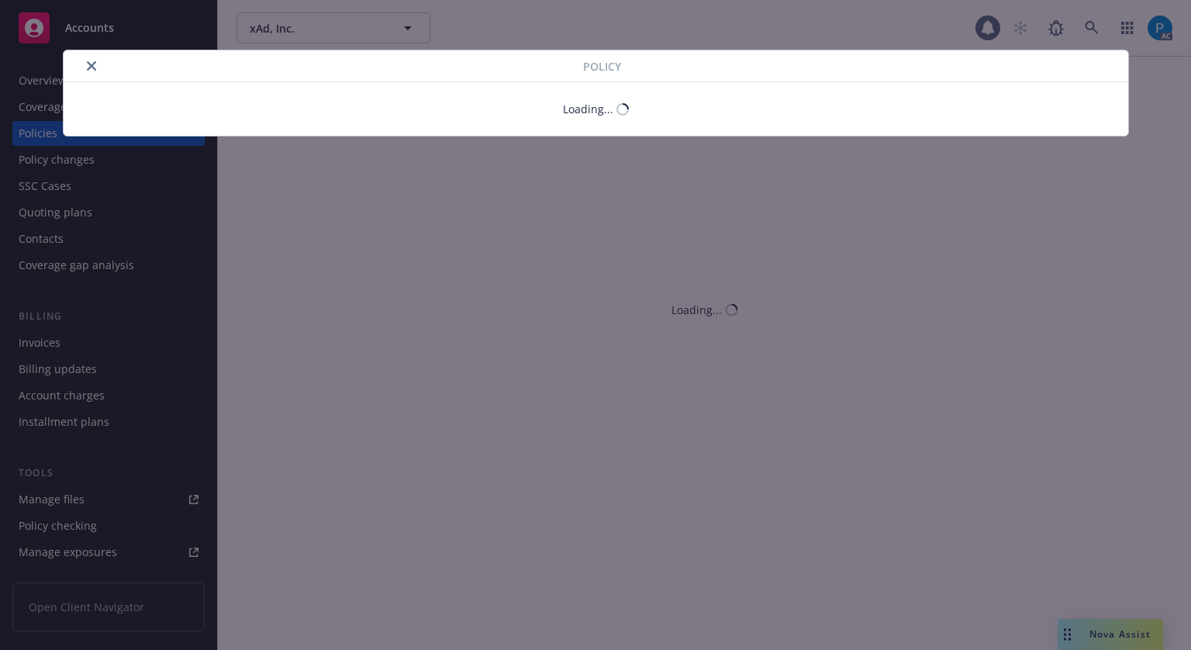
click at [81, 60] on div at bounding box center [326, 66] width 513 height 19
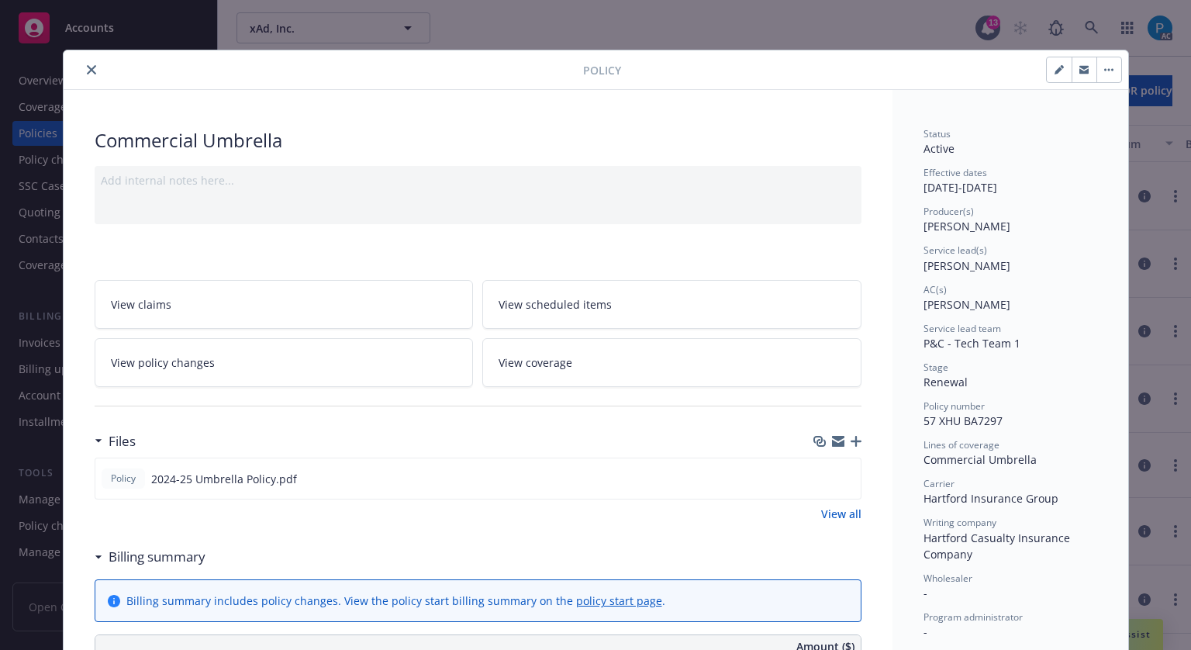
click at [88, 64] on button "close" at bounding box center [91, 69] width 19 height 19
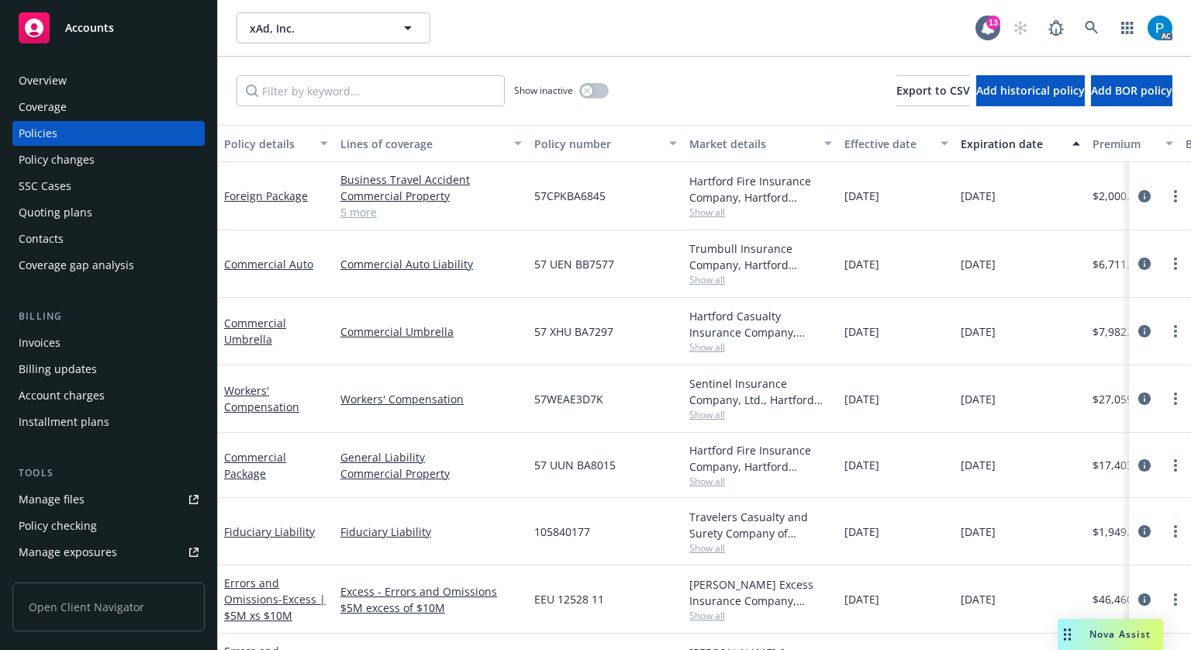
click at [44, 339] on div "Invoices" at bounding box center [40, 342] width 42 height 25
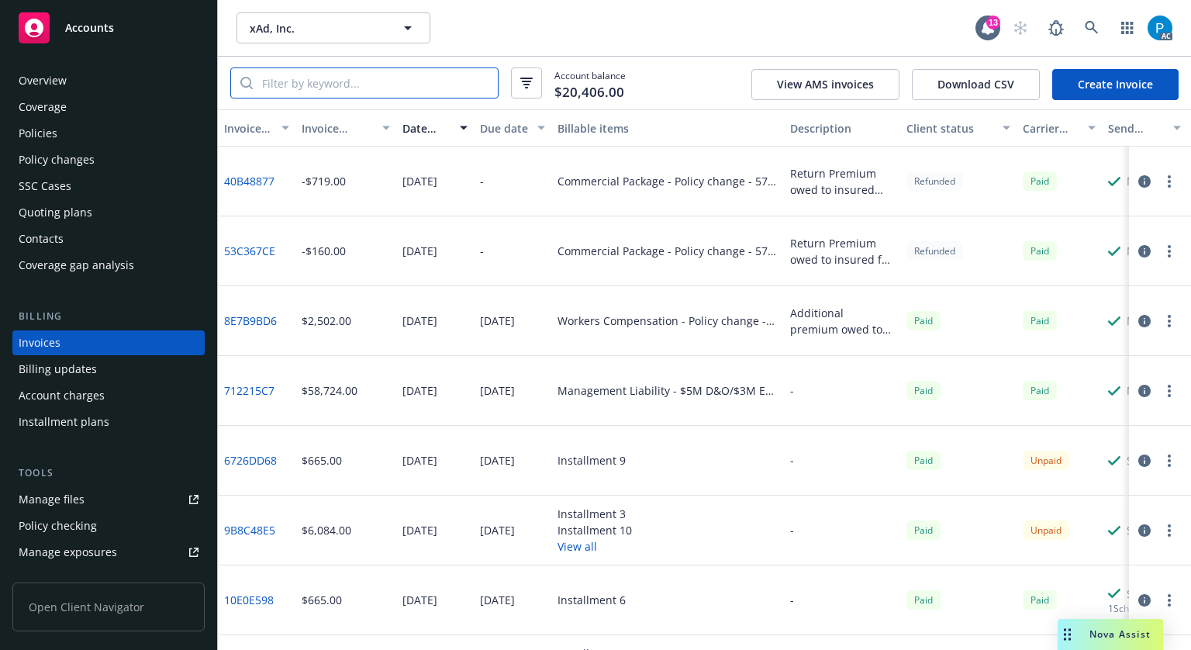
click at [400, 90] on input "search" at bounding box center [375, 82] width 245 height 29
paste input "57 XHU BA7297"
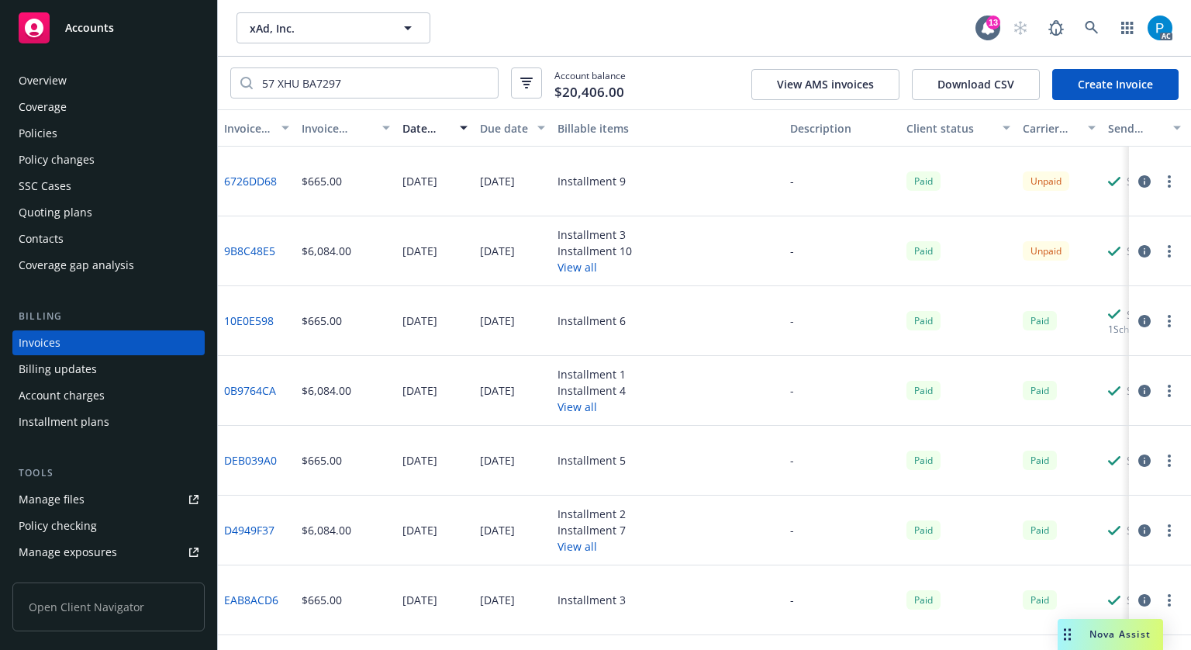
click at [1135, 174] on button "button" at bounding box center [1144, 181] width 19 height 19
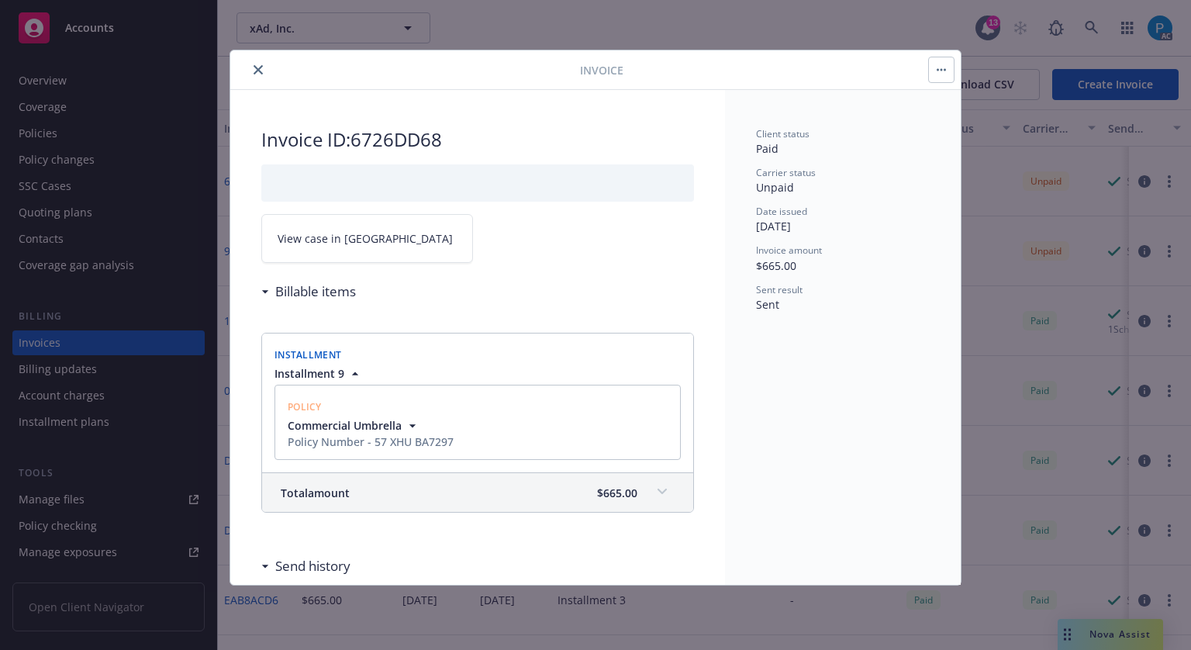
click at [366, 226] on link "View case in [GEOGRAPHIC_DATA]" at bounding box center [367, 238] width 212 height 49
click at [260, 65] on icon "close" at bounding box center [258, 69] width 9 height 9
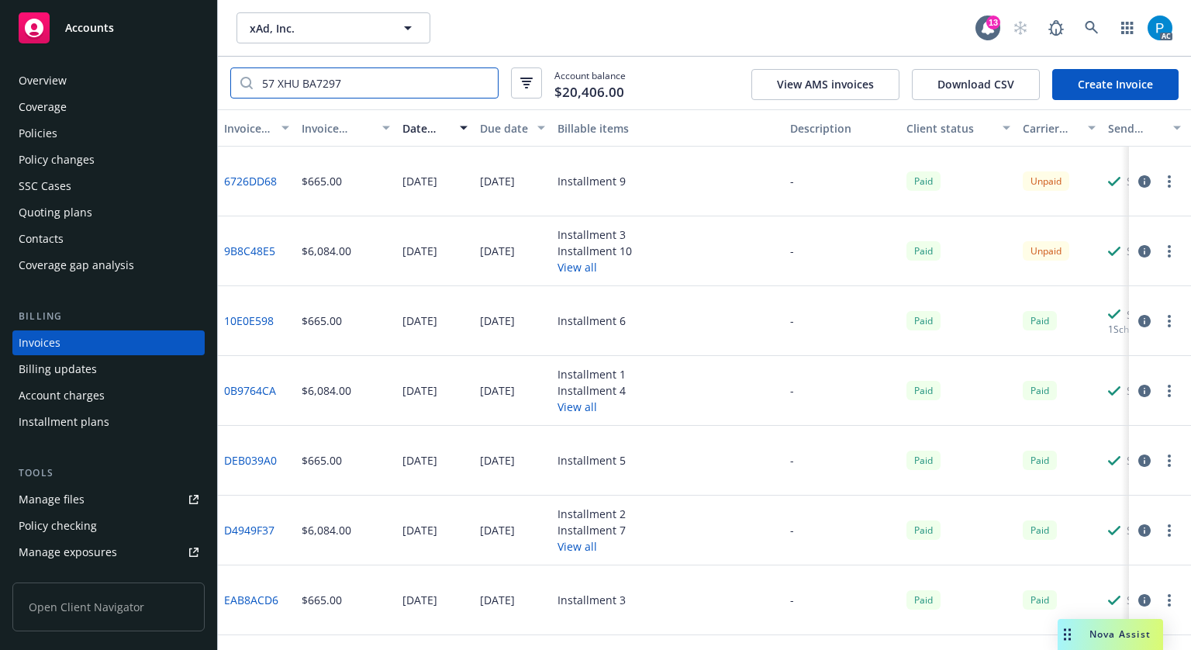
click at [301, 85] on input "57 XHU BA7297" at bounding box center [375, 82] width 245 height 29
paste input "6726DD68"
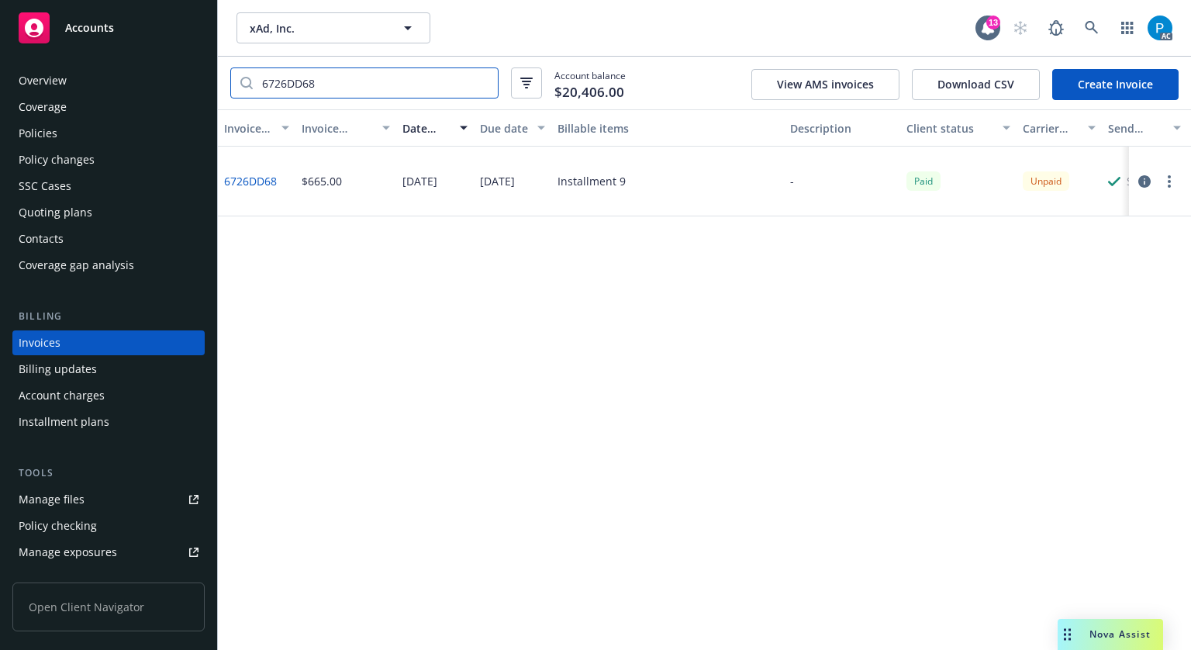
click at [340, 74] on input "6726DD68" at bounding box center [375, 82] width 245 height 29
paste input "D6713635"
click at [1158, 176] on div at bounding box center [1156, 181] width 43 height 19
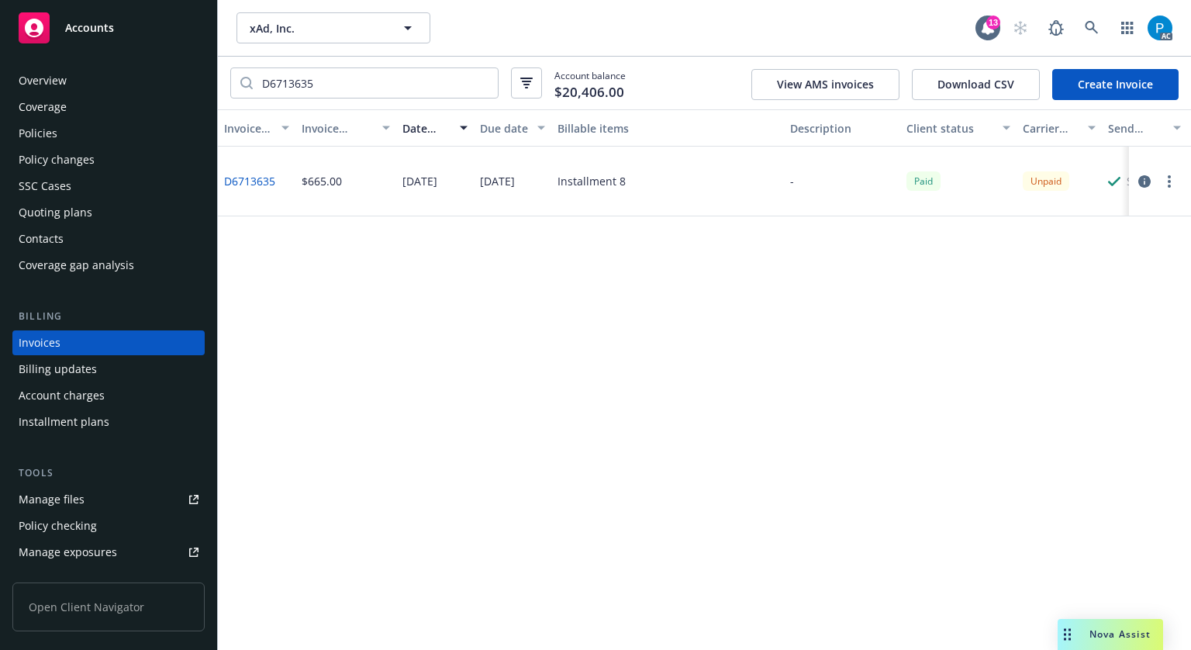
click at [1145, 181] on icon "button" at bounding box center [1144, 181] width 12 height 12
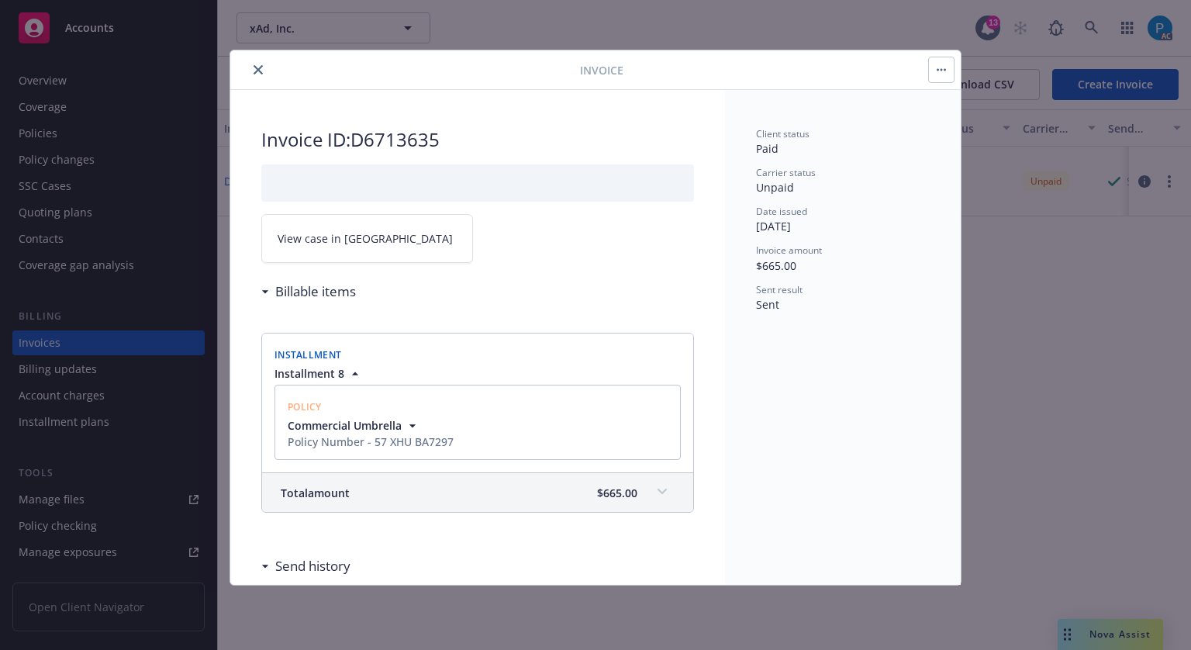
click at [361, 219] on link "View case in [GEOGRAPHIC_DATA]" at bounding box center [367, 238] width 212 height 49
click at [261, 66] on icon "close" at bounding box center [258, 69] width 9 height 9
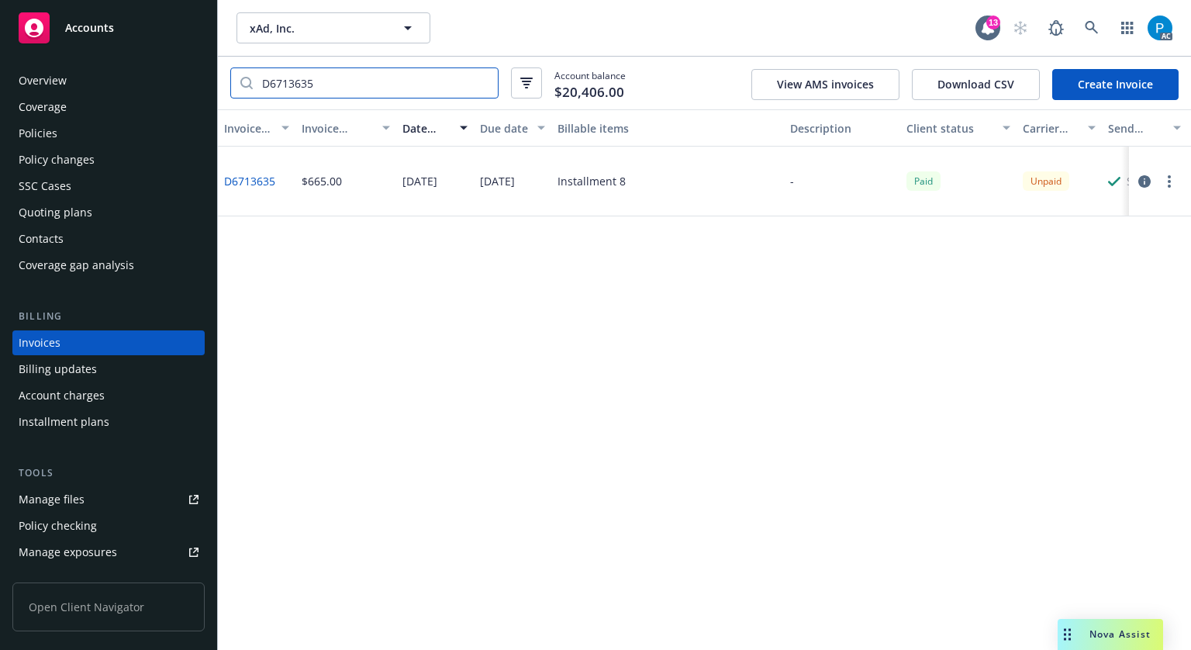
click at [312, 77] on input "D6713635" at bounding box center [375, 82] width 245 height 29
click at [313, 77] on input "D6713635" at bounding box center [375, 82] width 245 height 29
paste input "9B8C48E5"
type input "9B8C48E5"
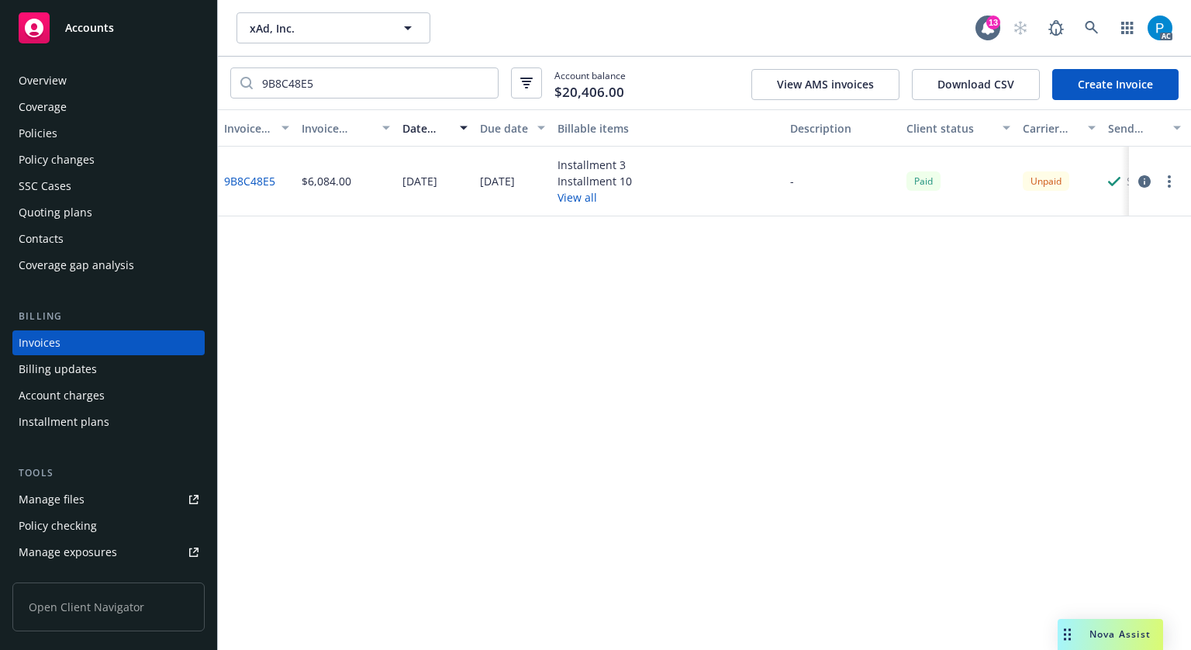
click at [1142, 187] on icon "button" at bounding box center [1144, 181] width 12 height 12
click at [136, 31] on div "Accounts" at bounding box center [109, 27] width 180 height 31
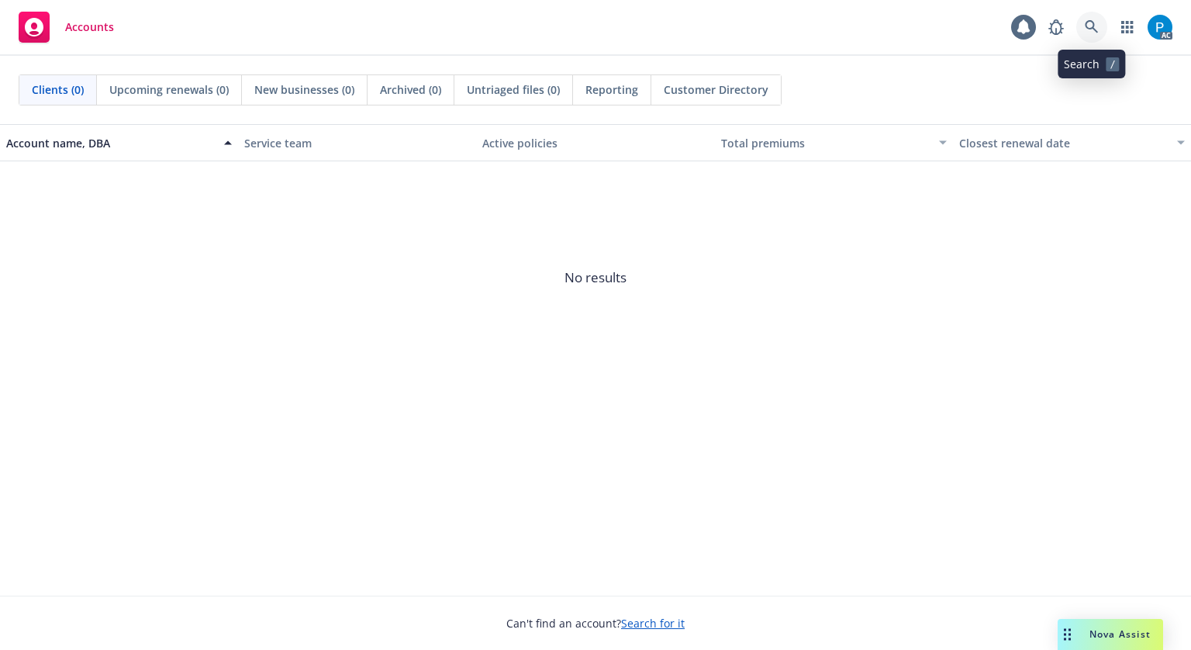
click at [1101, 22] on link at bounding box center [1091, 27] width 31 height 31
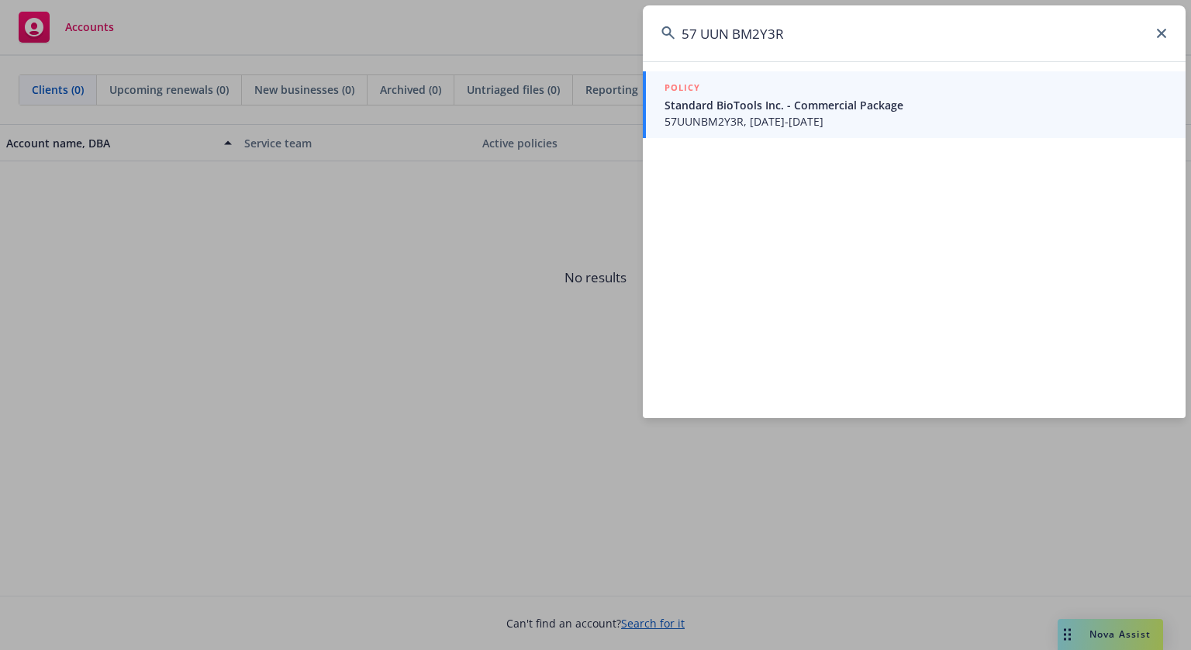
drag, startPoint x: 700, startPoint y: 33, endPoint x: 713, endPoint y: 55, distance: 26.1
click at [700, 33] on input "57 UUN BM2Y3R" at bounding box center [914, 33] width 543 height 56
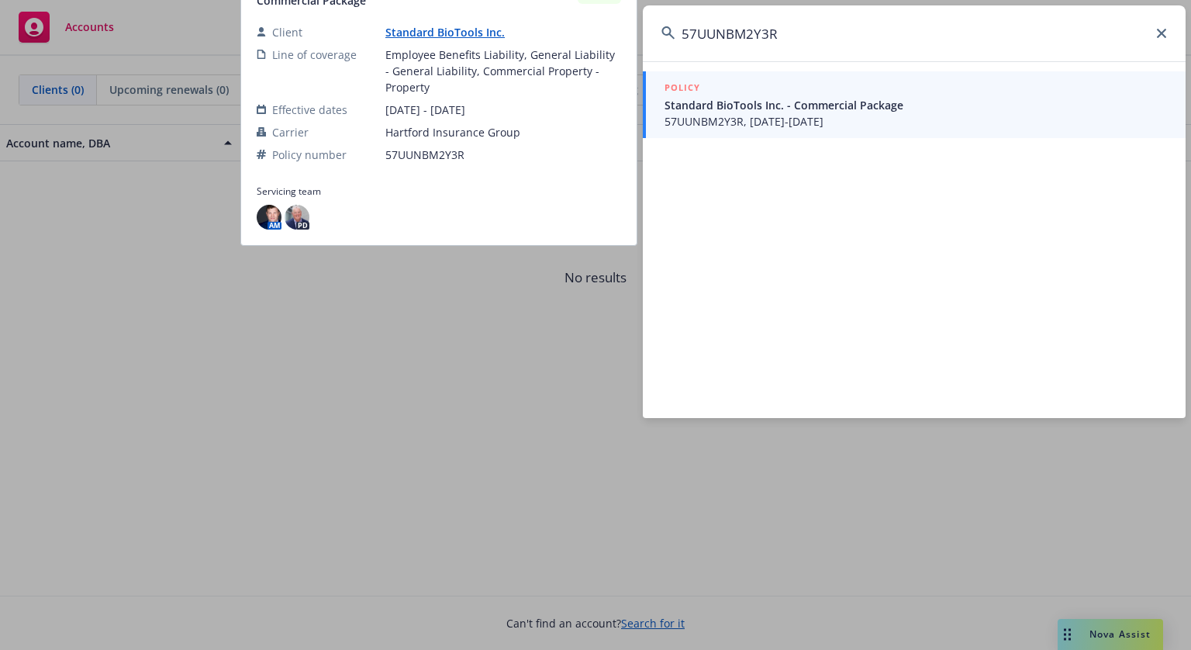
type input "57UUNBM2Y3R"
click at [751, 108] on span "Standard BioTools Inc. - Commercial Package" at bounding box center [916, 105] width 503 height 16
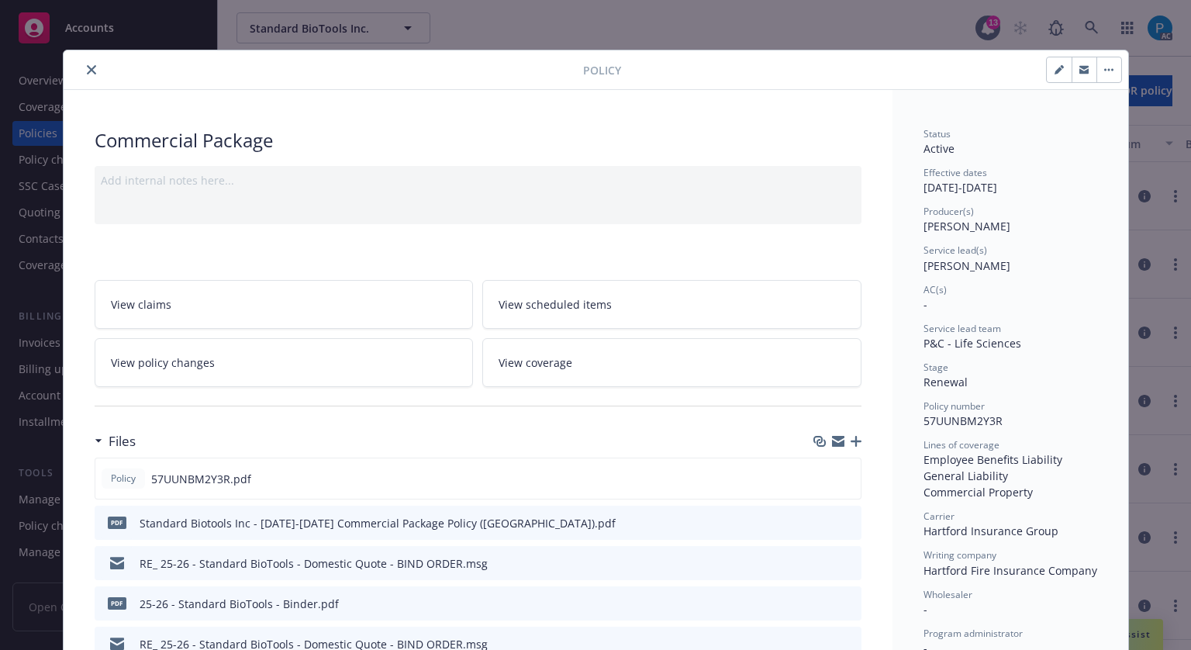
click at [87, 70] on icon "close" at bounding box center [91, 69] width 9 height 9
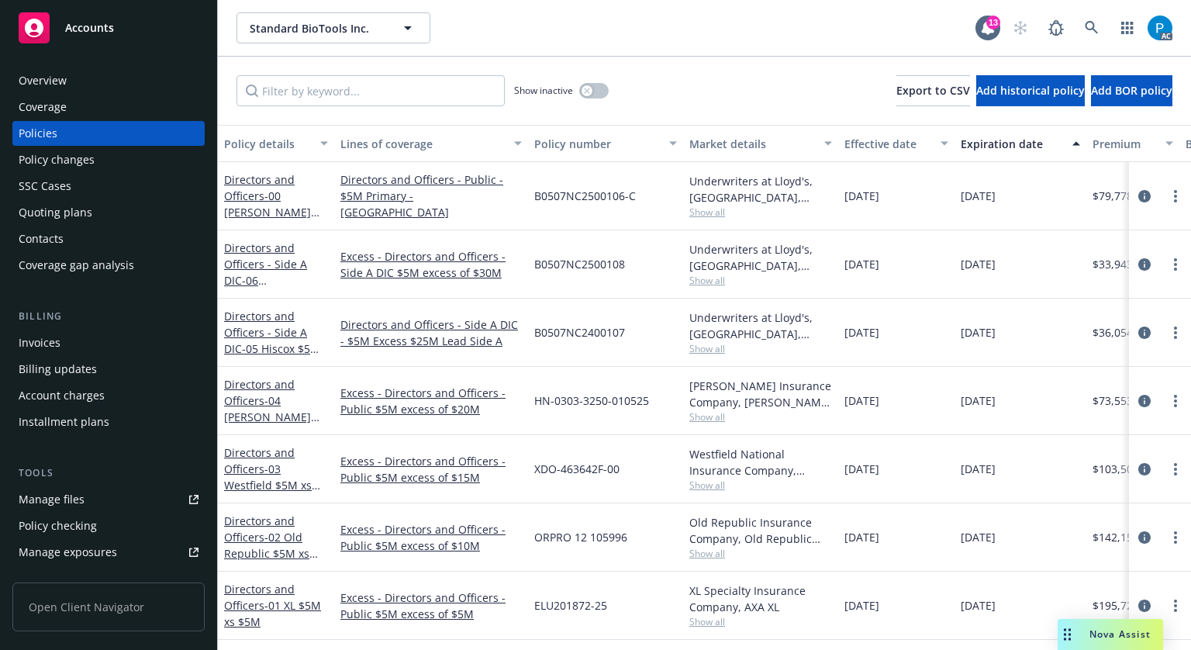
click at [57, 336] on div "Invoices" at bounding box center [40, 342] width 42 height 25
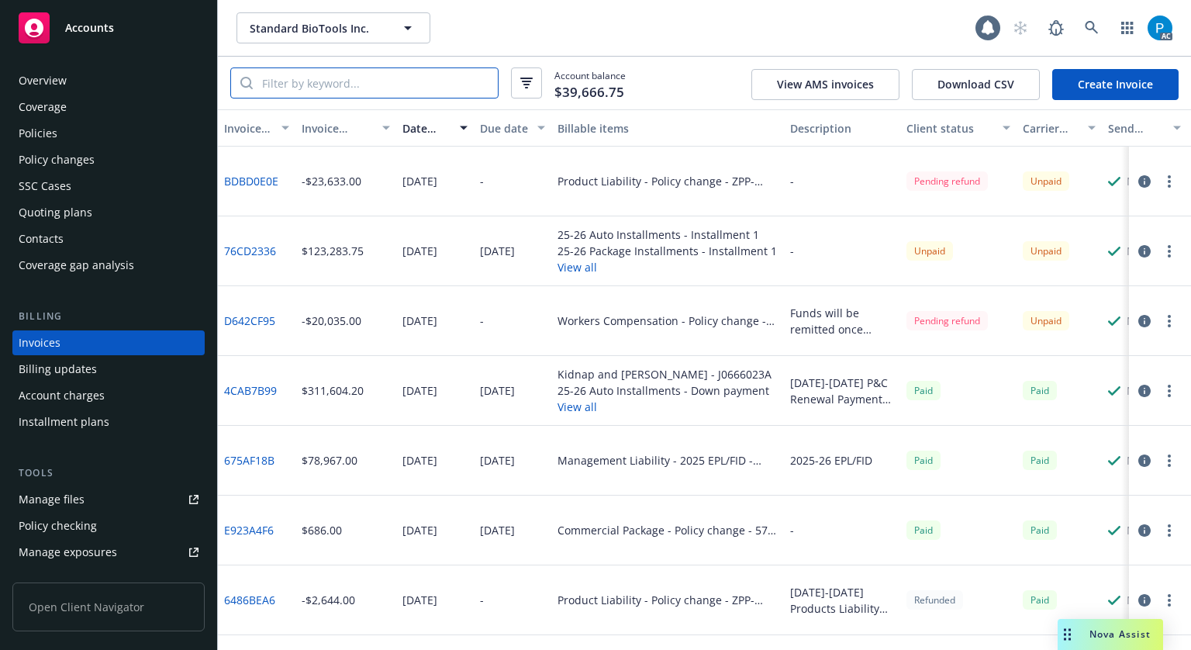
click at [330, 89] on input "search" at bounding box center [375, 82] width 245 height 29
paste input "57UUNBM2Y3R"
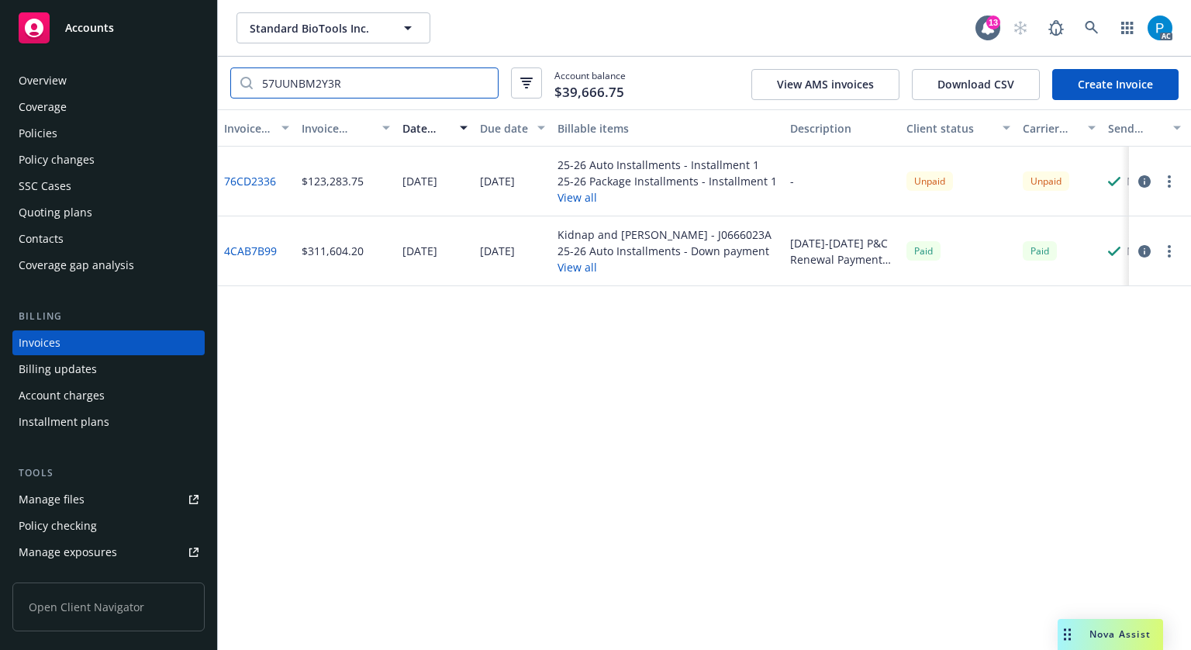
type input "57UUNBM2Y3R"
click at [1142, 182] on icon "button" at bounding box center [1144, 181] width 12 height 12
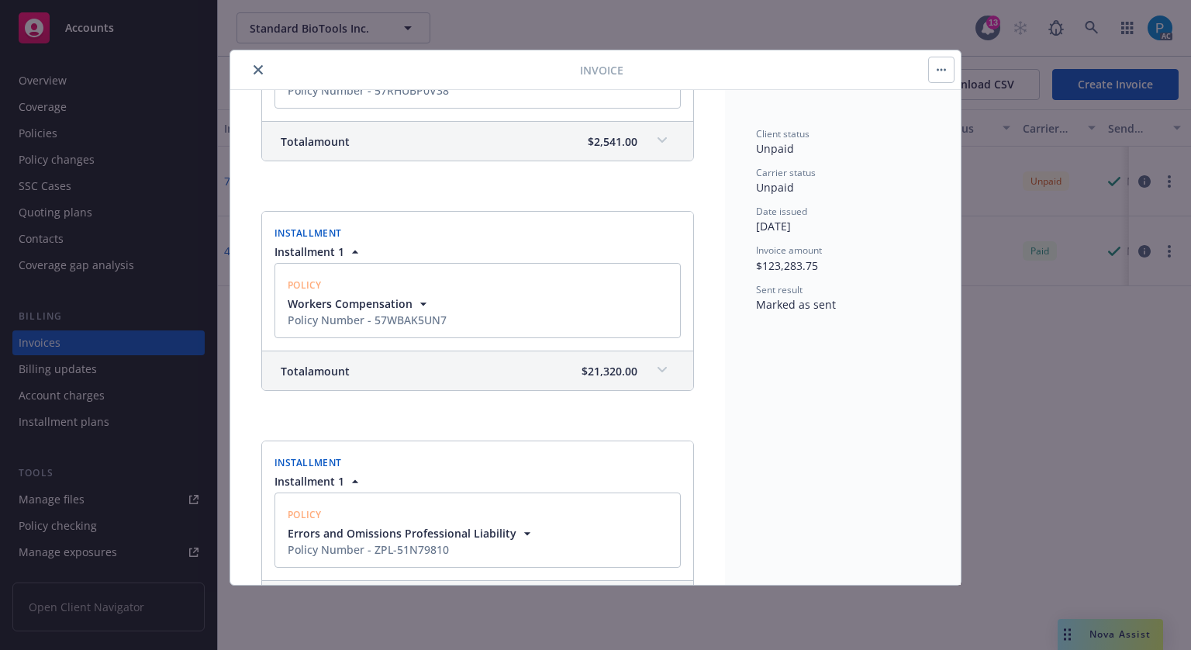
scroll to position [798, 0]
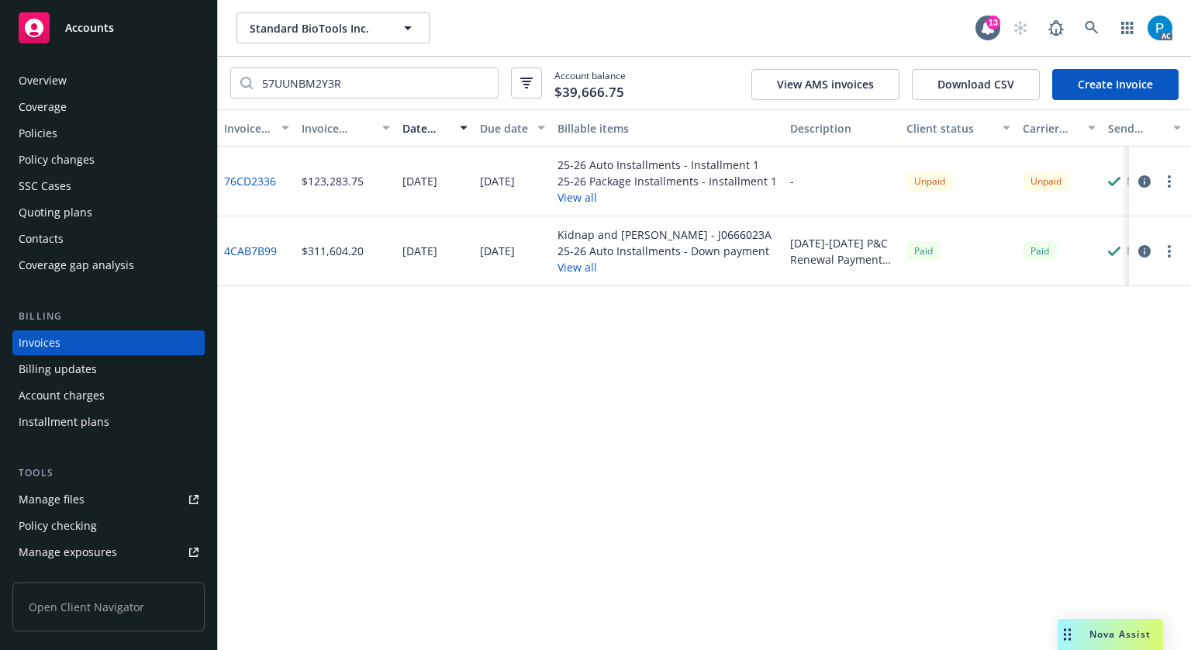
click at [103, 38] on div "Accounts" at bounding box center [109, 27] width 180 height 31
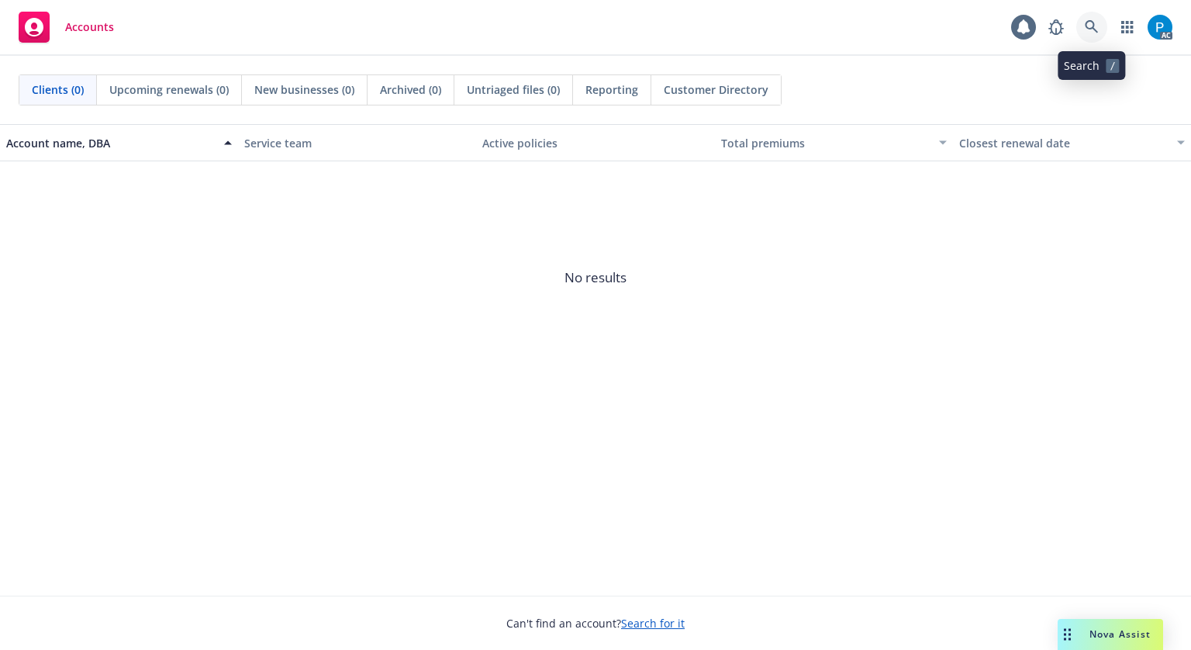
click at [1101, 24] on link at bounding box center [1091, 27] width 31 height 31
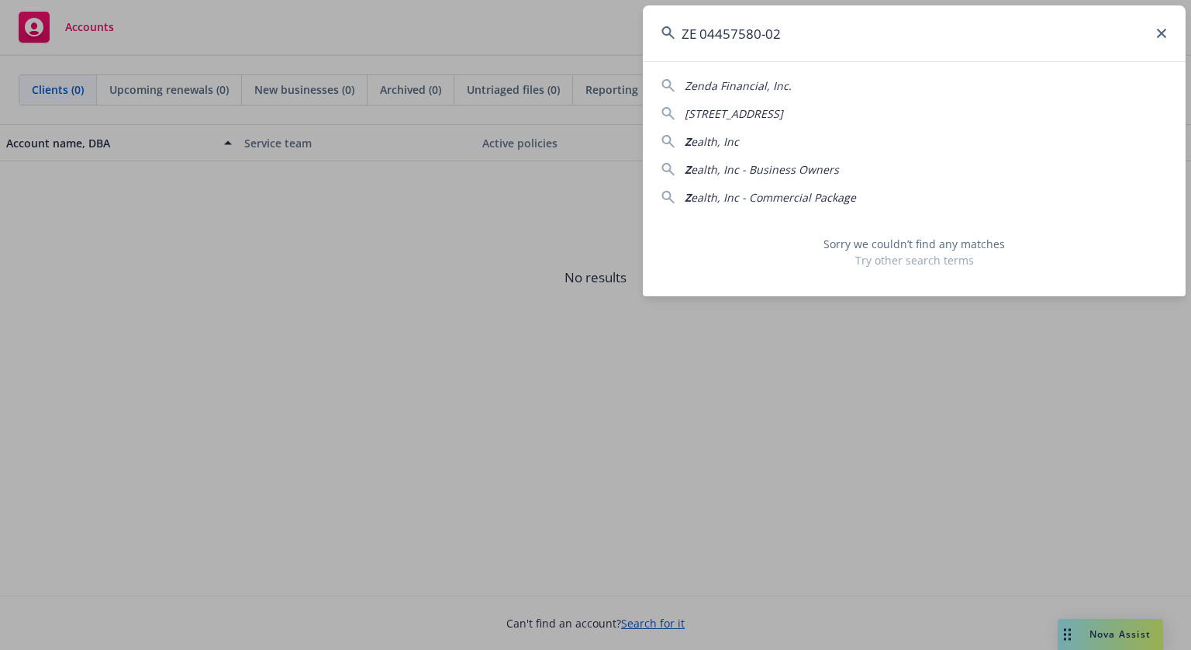
click at [813, 39] on input "ZE 04457580-02" at bounding box center [914, 33] width 543 height 56
click at [710, 38] on input "ZE 04457580-02" at bounding box center [914, 33] width 543 height 56
click at [710, 37] on input "ZE 04457580-02" at bounding box center [914, 33] width 543 height 56
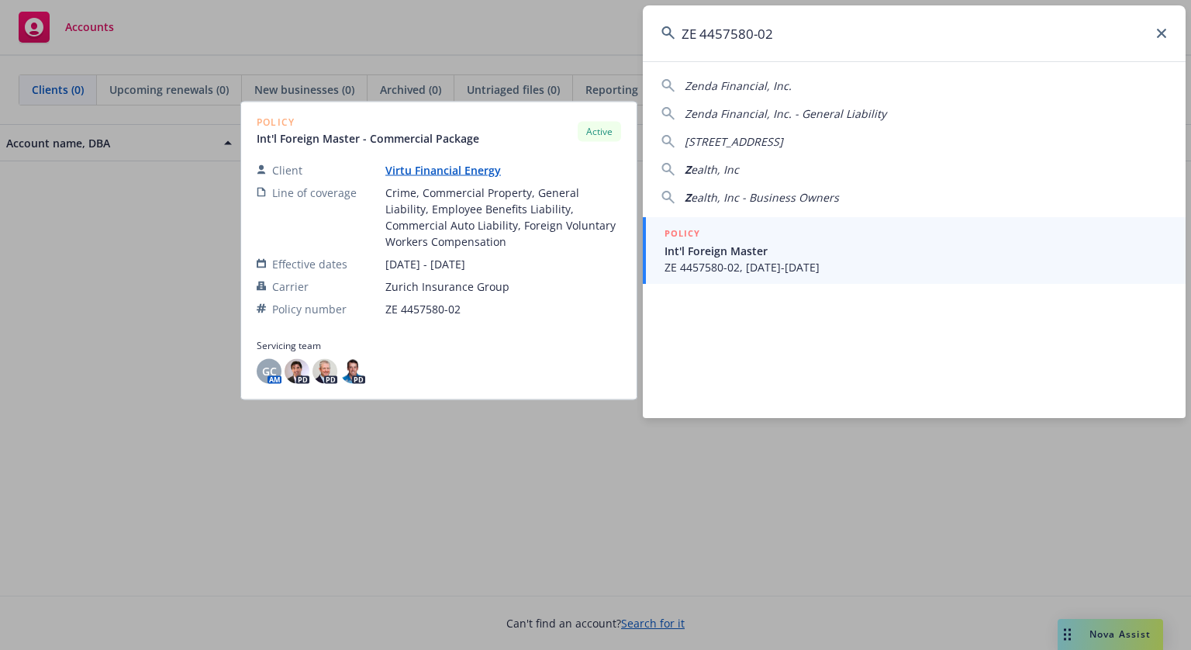
type input "ZE 4457580-02"
click at [765, 247] on span "Int'l Foreign Master" at bounding box center [916, 251] width 503 height 16
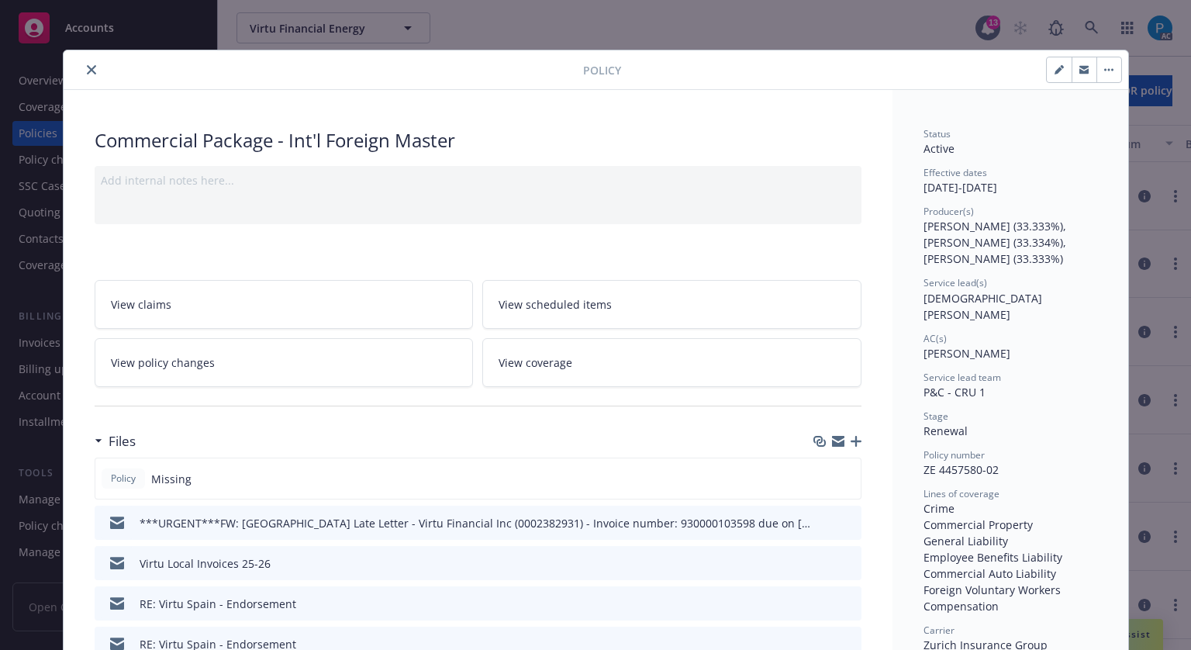
click at [88, 71] on icon "close" at bounding box center [91, 69] width 9 height 9
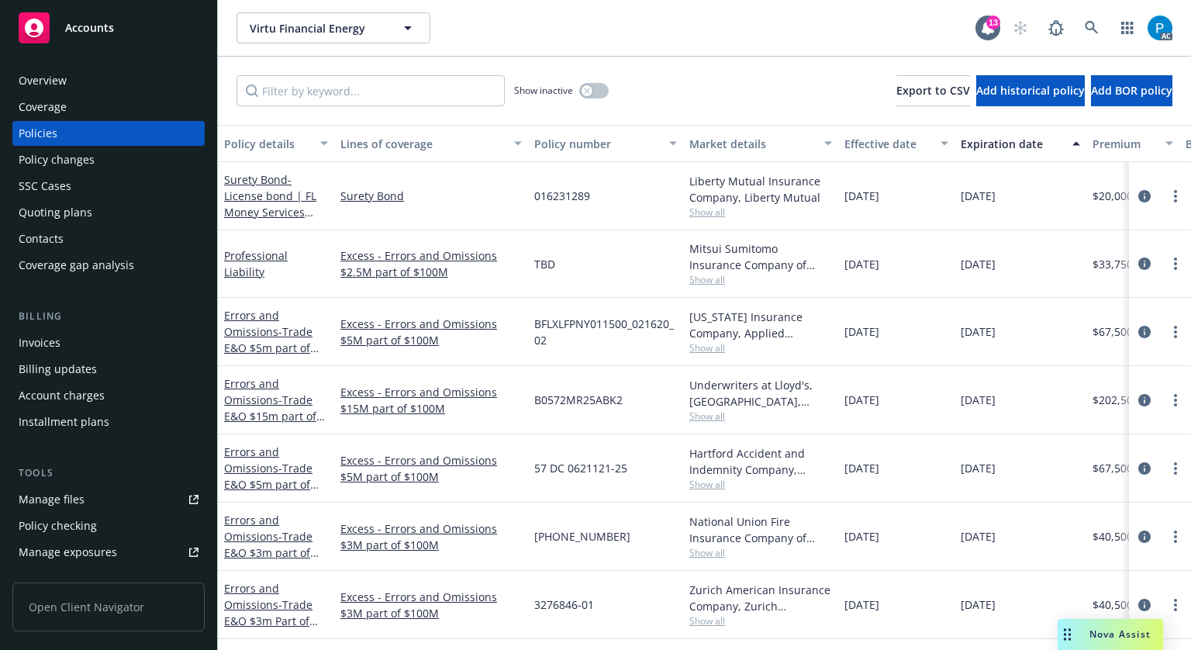
click at [60, 339] on div "Invoices" at bounding box center [109, 342] width 180 height 25
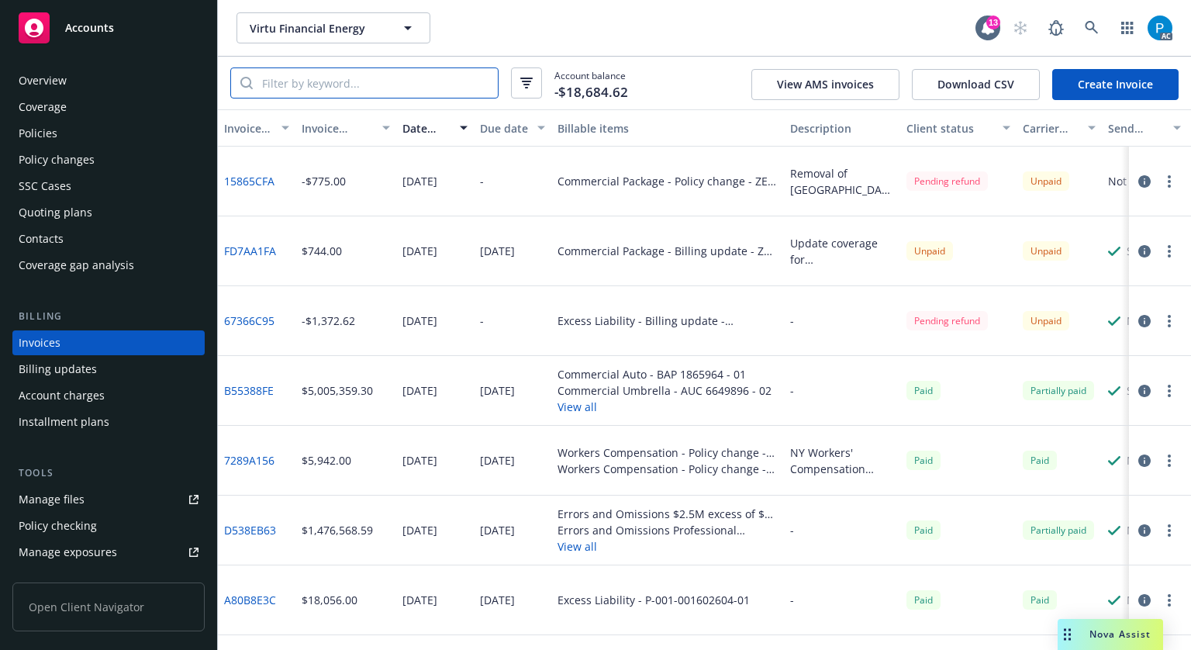
click at [375, 81] on input "search" at bounding box center [375, 82] width 245 height 29
paste input "ZE 4457580-02"
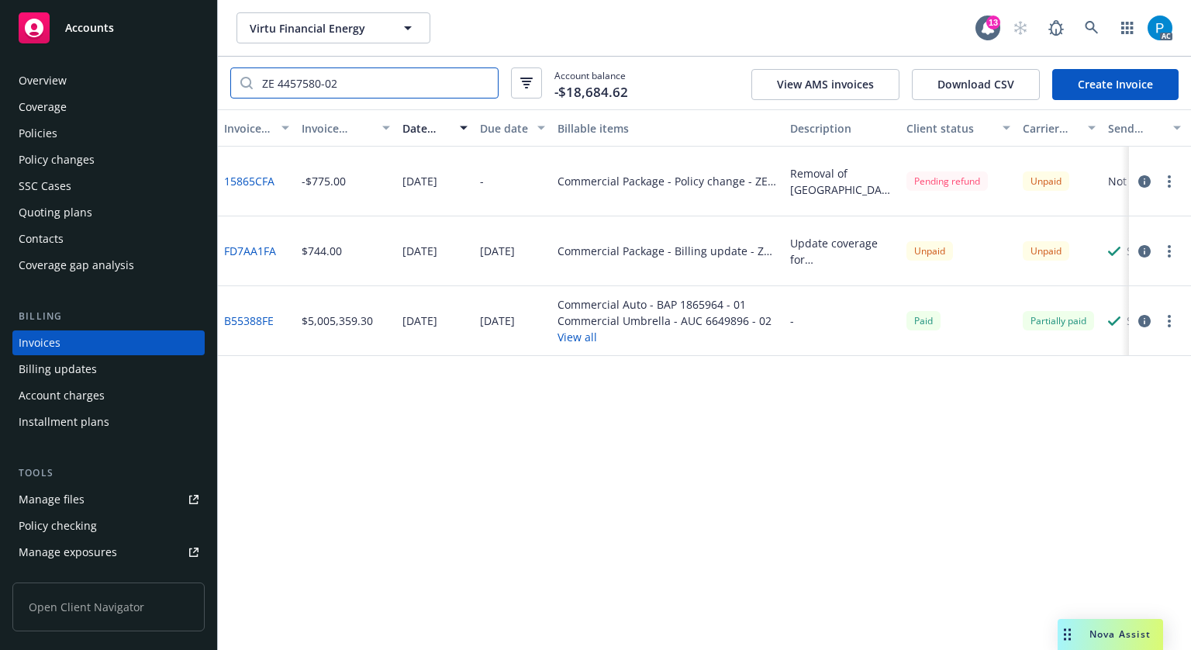
type input "ZE 4457580-02"
click at [1142, 319] on icon "button" at bounding box center [1144, 321] width 12 height 12
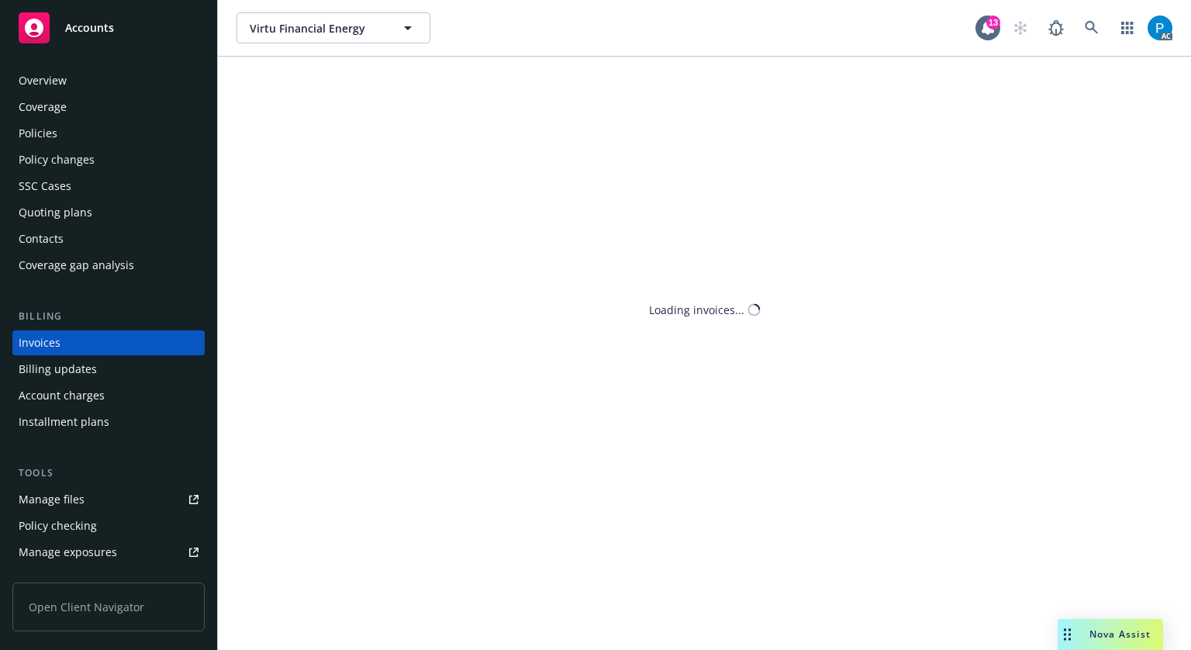
click at [65, 336] on div "Invoices" at bounding box center [109, 342] width 180 height 25
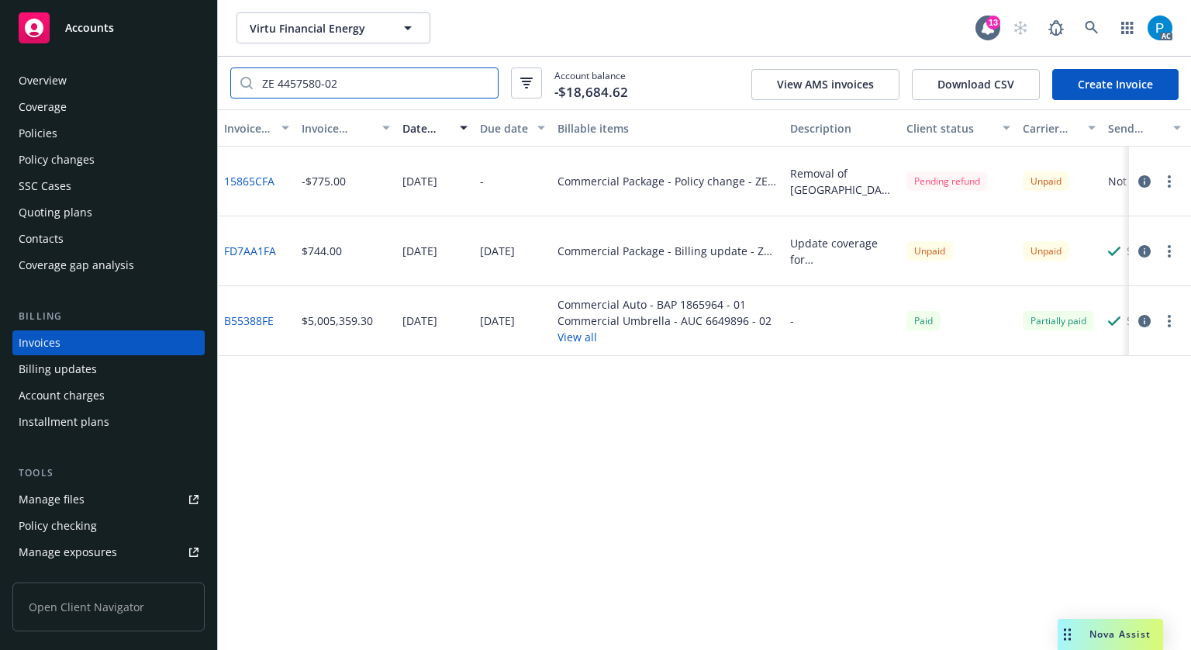
click at [393, 71] on input "ZE 4457580-02" at bounding box center [375, 82] width 245 height 29
click at [1153, 317] on button "button" at bounding box center [1144, 321] width 19 height 19
click at [1145, 318] on icon "button" at bounding box center [1144, 321] width 12 height 12
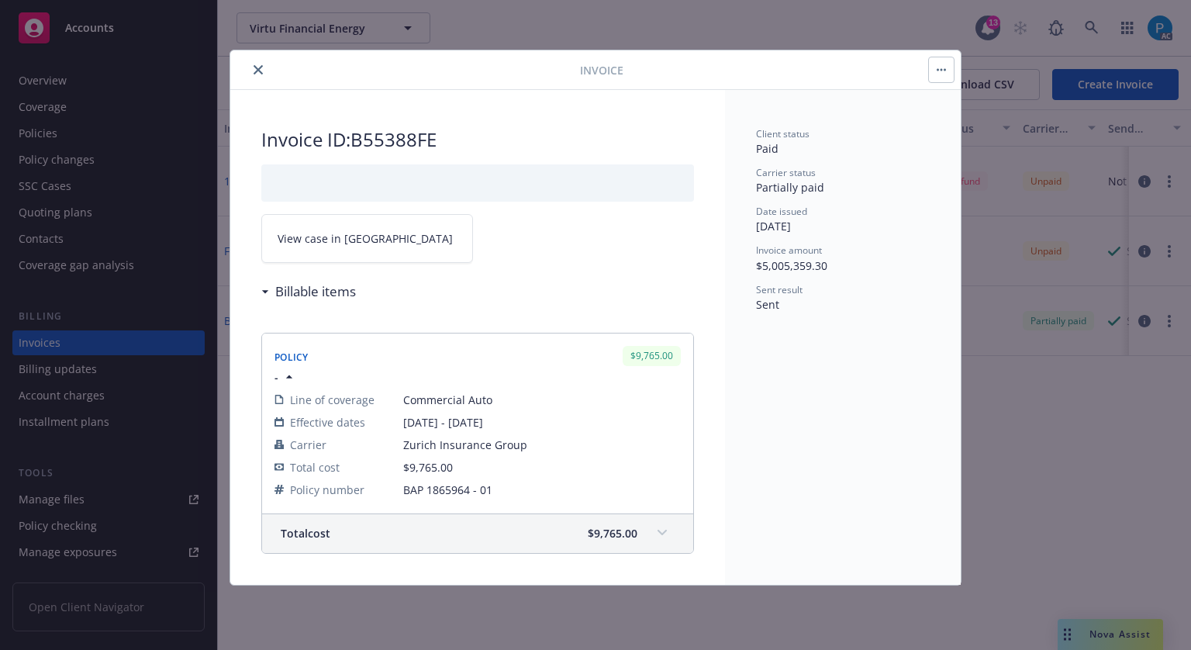
scroll to position [18715, 0]
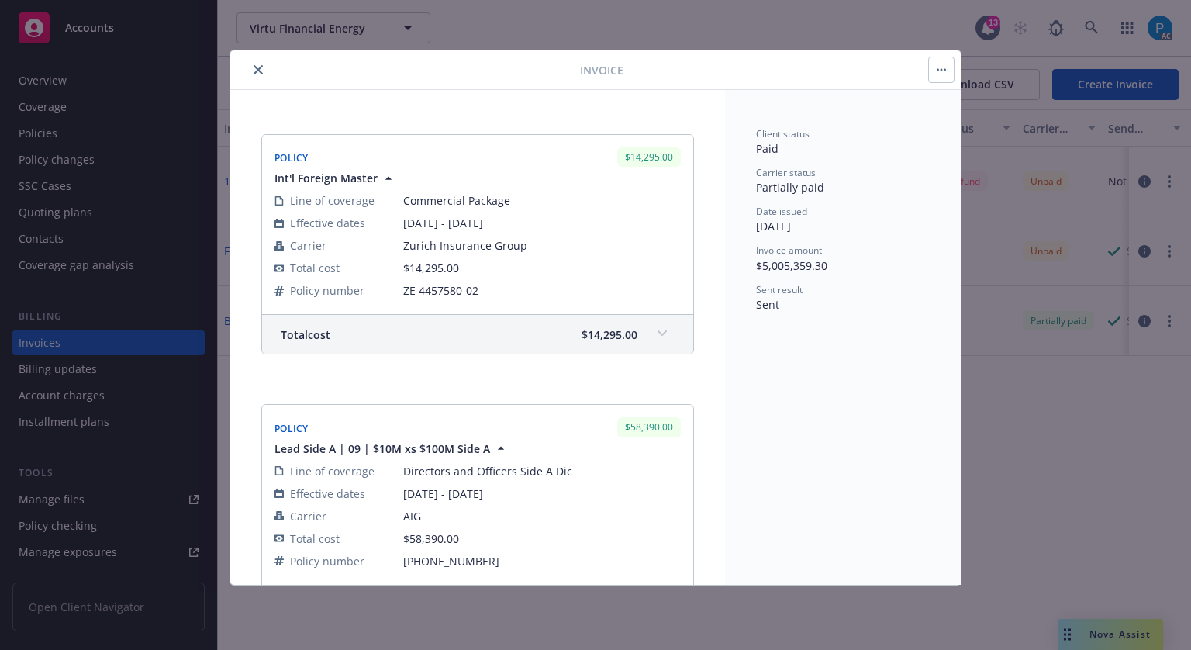
click at [617, 343] on span "$14,295.00" at bounding box center [610, 334] width 56 height 16
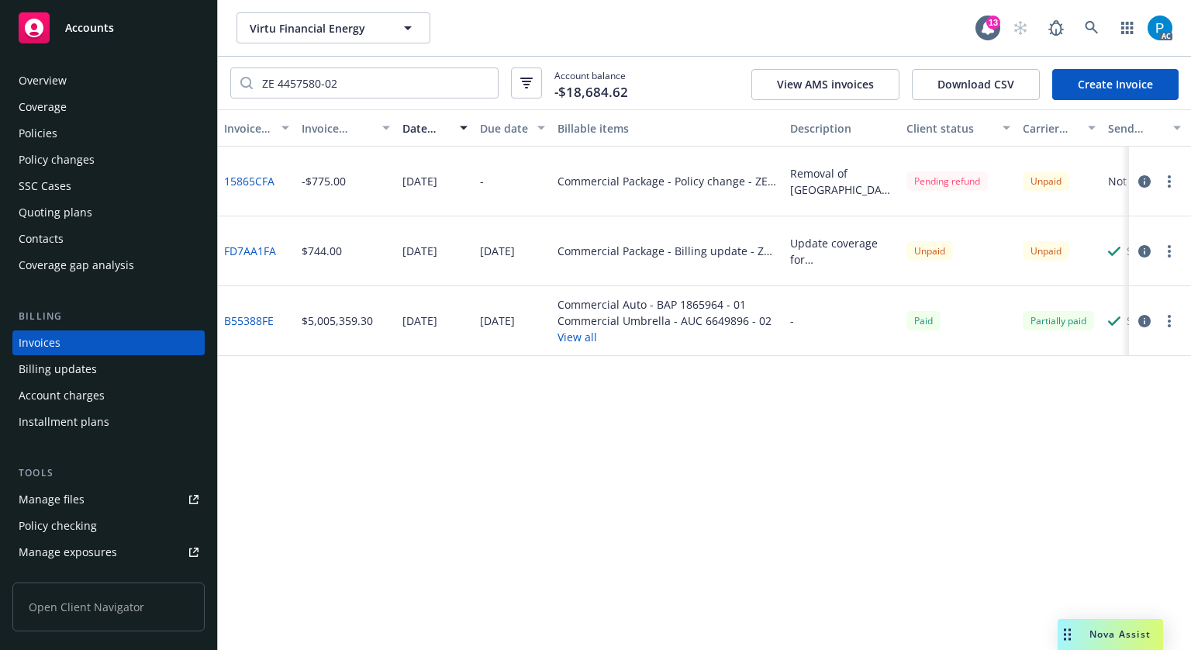
click at [1142, 252] on icon "button" at bounding box center [1144, 251] width 12 height 12
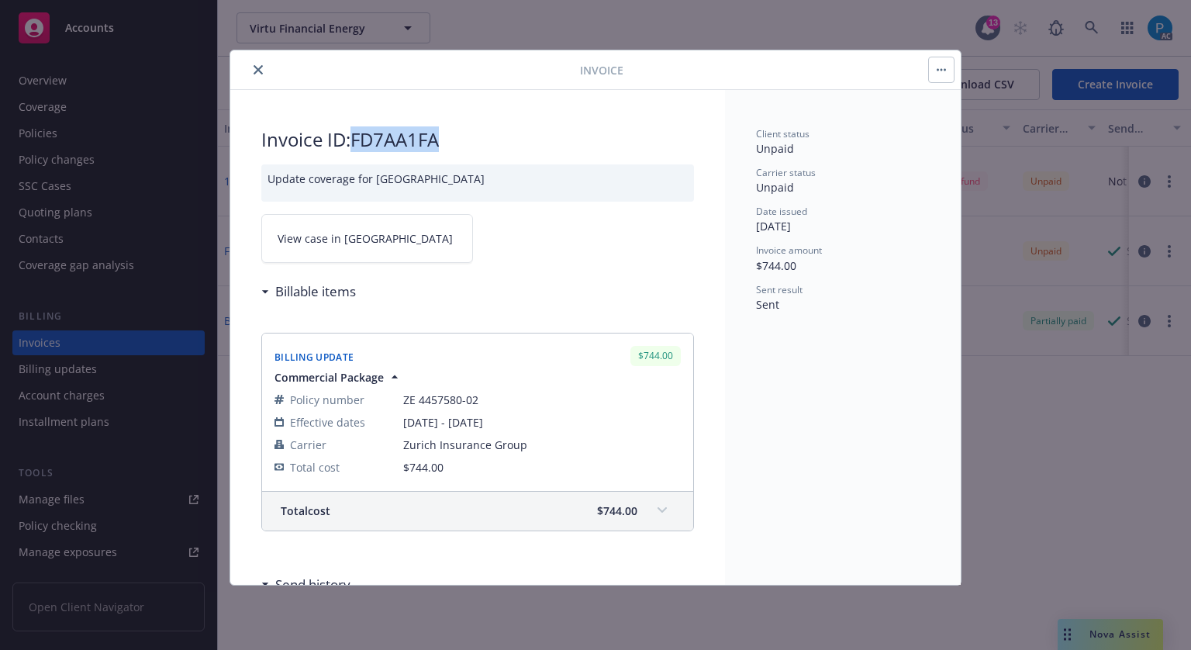
drag, startPoint x: 444, startPoint y: 133, endPoint x: 358, endPoint y: 129, distance: 86.2
click at [358, 129] on h2 "Invoice ID: FD7AA1FA" at bounding box center [477, 139] width 433 height 25
copy h2 "FD7AA1FA"
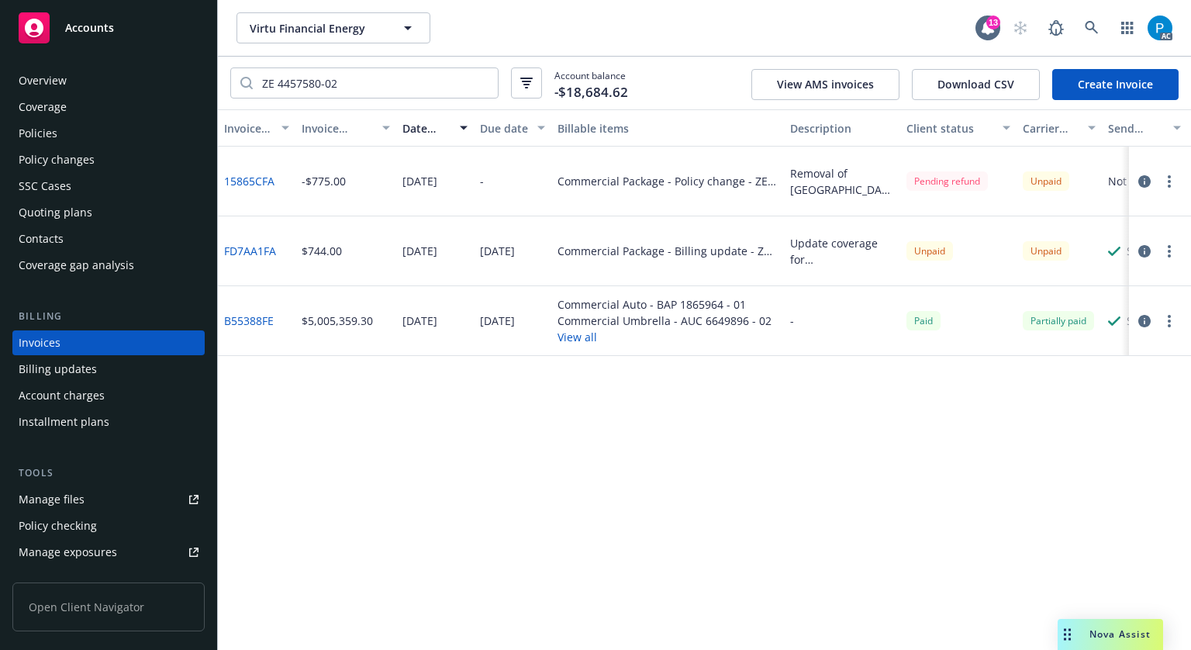
click at [1144, 321] on icon "button" at bounding box center [1144, 321] width 12 height 12
click at [1148, 313] on button "button" at bounding box center [1144, 321] width 19 height 19
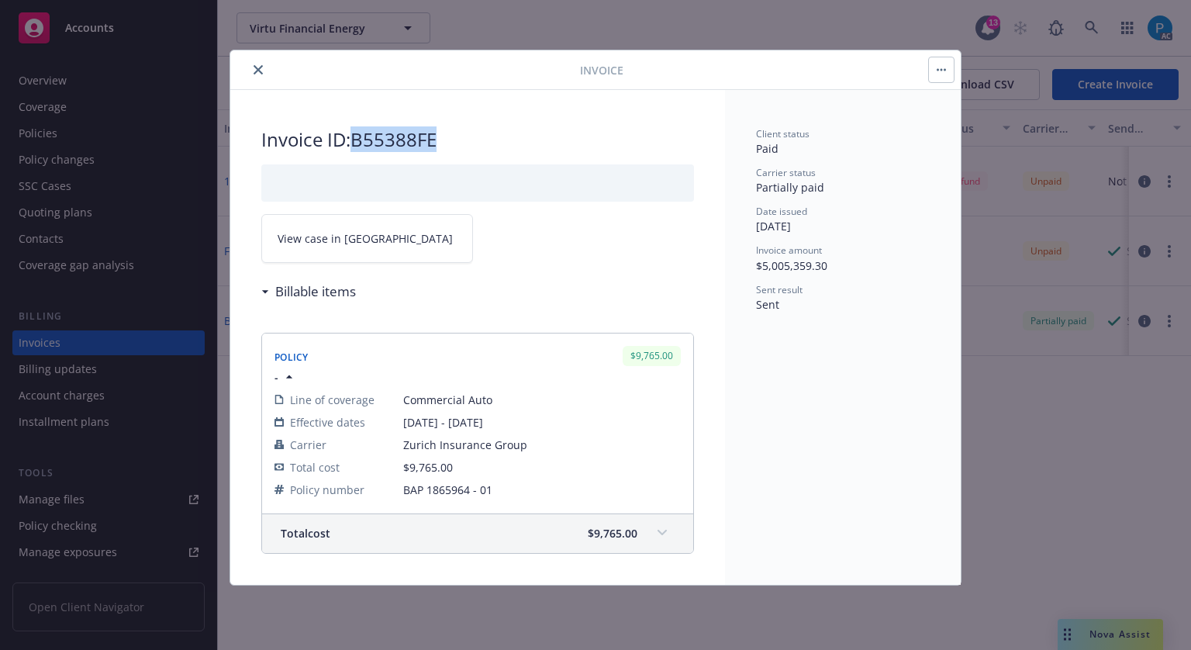
drag, startPoint x: 444, startPoint y: 143, endPoint x: 360, endPoint y: 130, distance: 84.8
click at [360, 130] on h2 "Invoice ID: B55388FE" at bounding box center [477, 139] width 433 height 25
copy h2 "B55388FE"
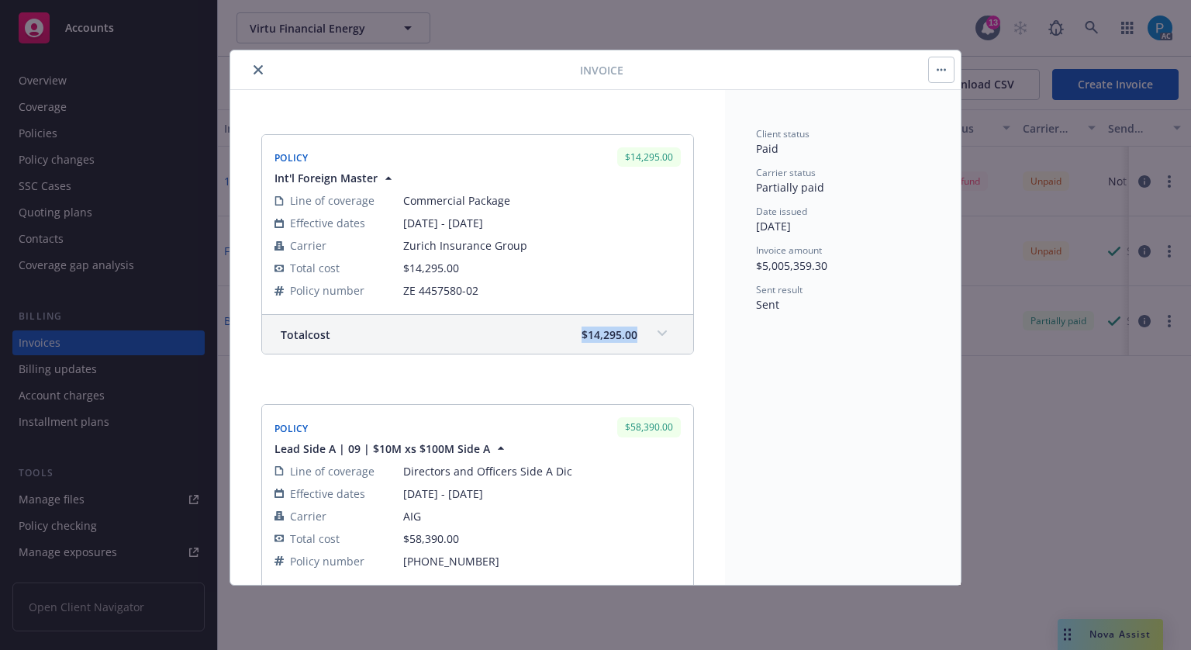
drag, startPoint x: 561, startPoint y: 381, endPoint x: 626, endPoint y: 385, distance: 64.5
click at [626, 354] on div "Total cost $14,295.00" at bounding box center [477, 334] width 431 height 39
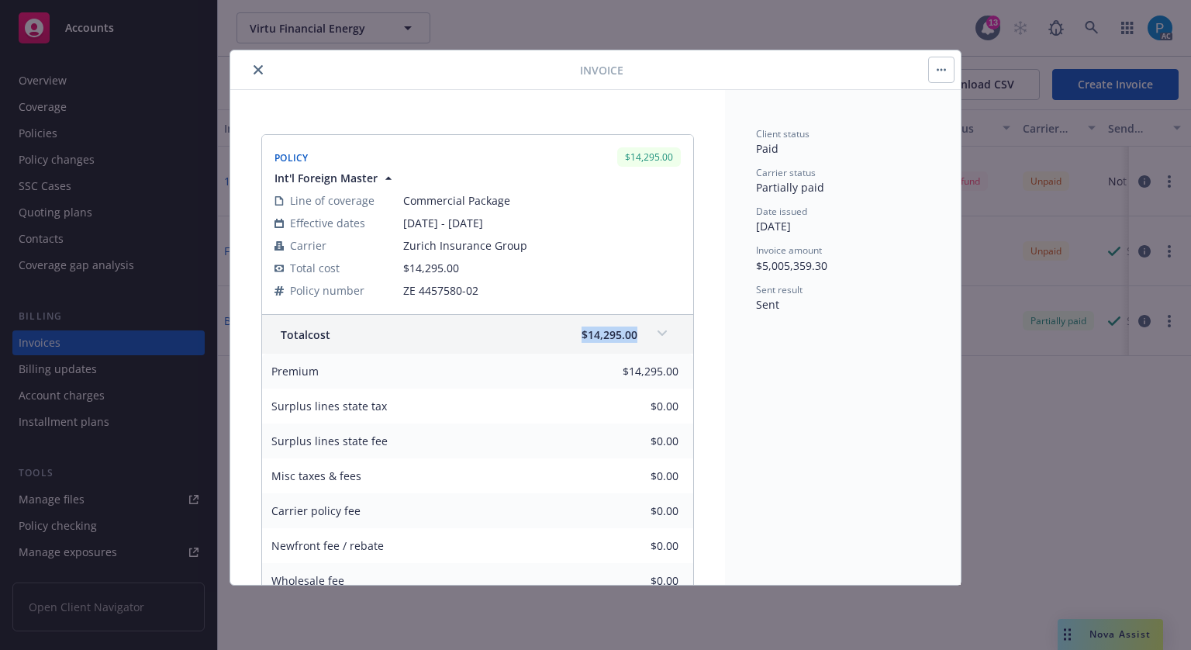
copy span "$14,295.00"
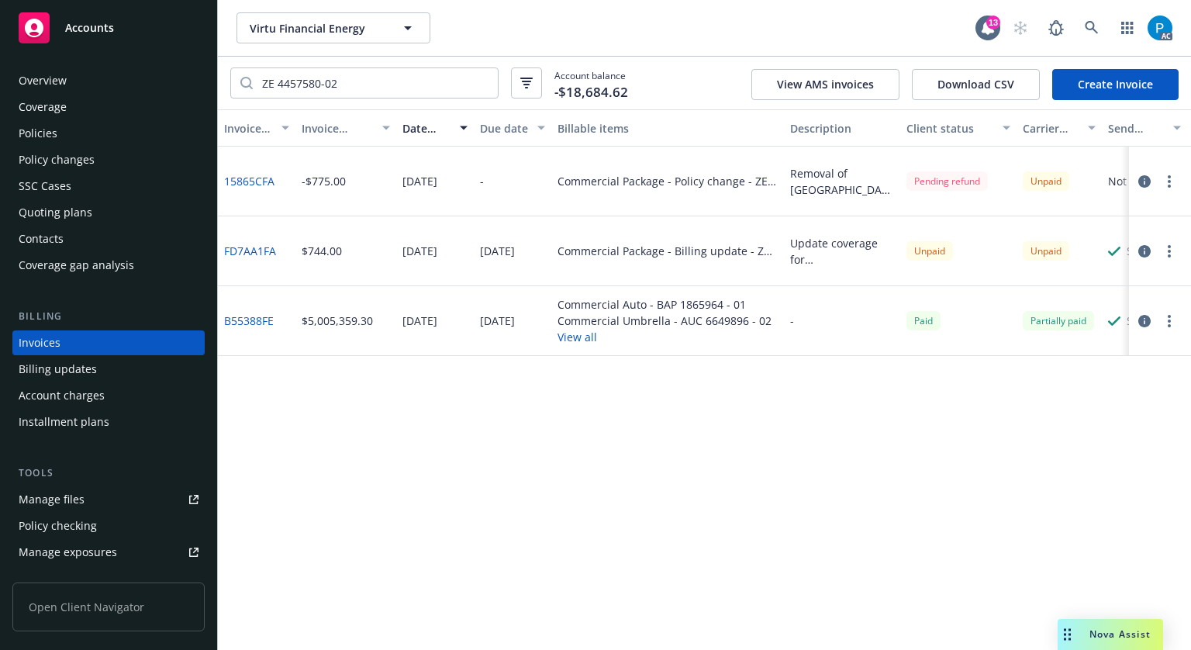
click at [1142, 320] on icon "button" at bounding box center [1144, 321] width 12 height 12
click at [68, 126] on div "Policies" at bounding box center [109, 133] width 180 height 25
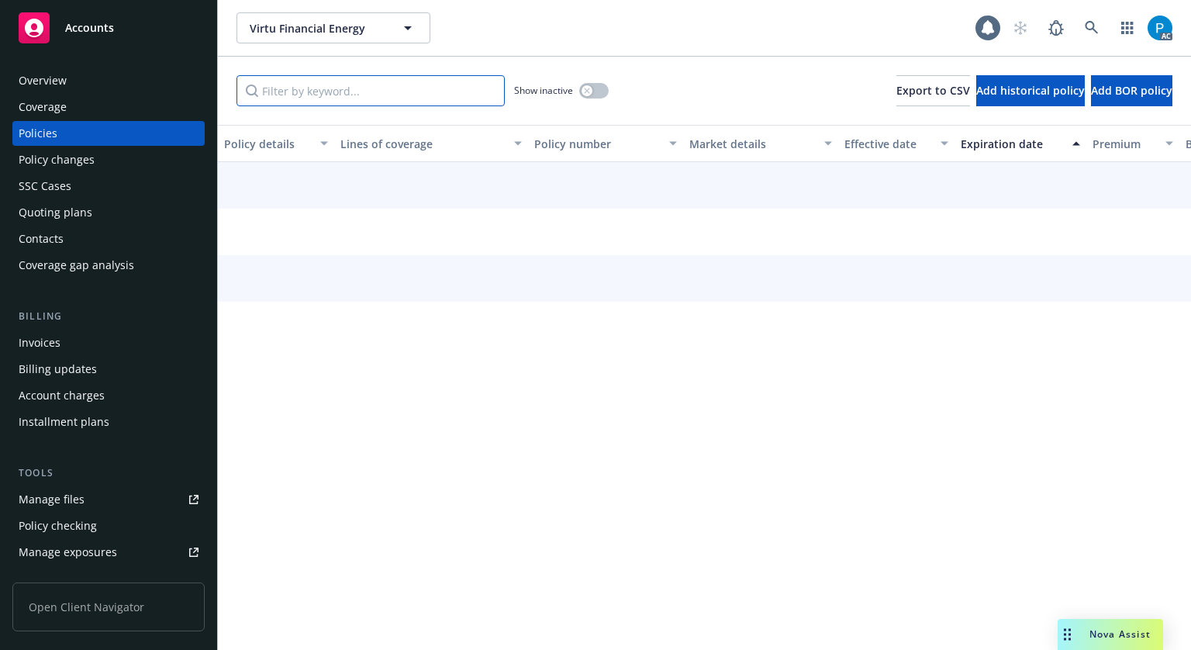
click at [395, 82] on input "Filter by keyword..." at bounding box center [371, 90] width 268 height 31
paste input "SPR 0944747 - 02"
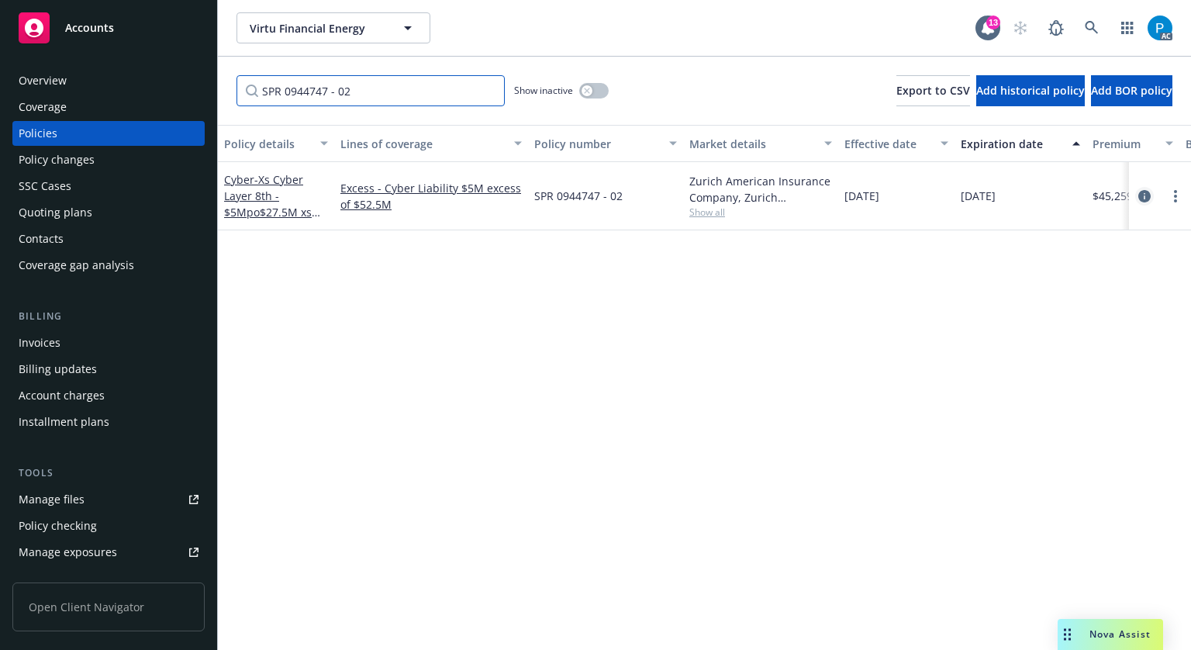
type input "SPR 0944747 - 02"
click at [1138, 195] on icon "circleInformation" at bounding box center [1144, 196] width 12 height 12
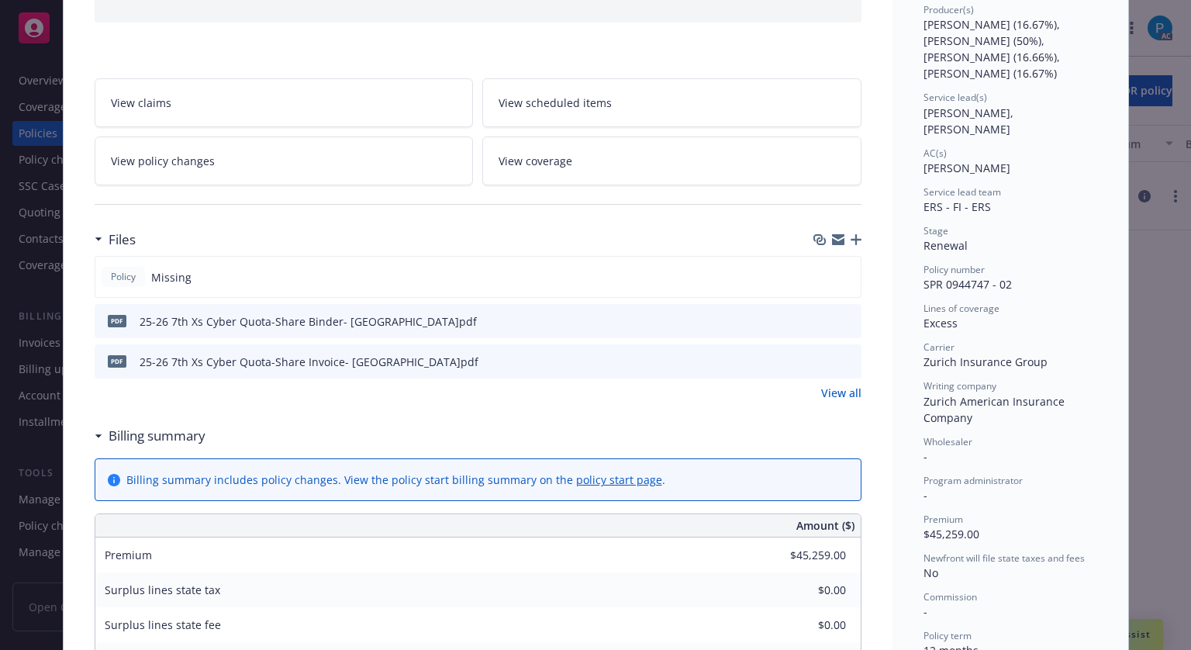
scroll to position [233, 0]
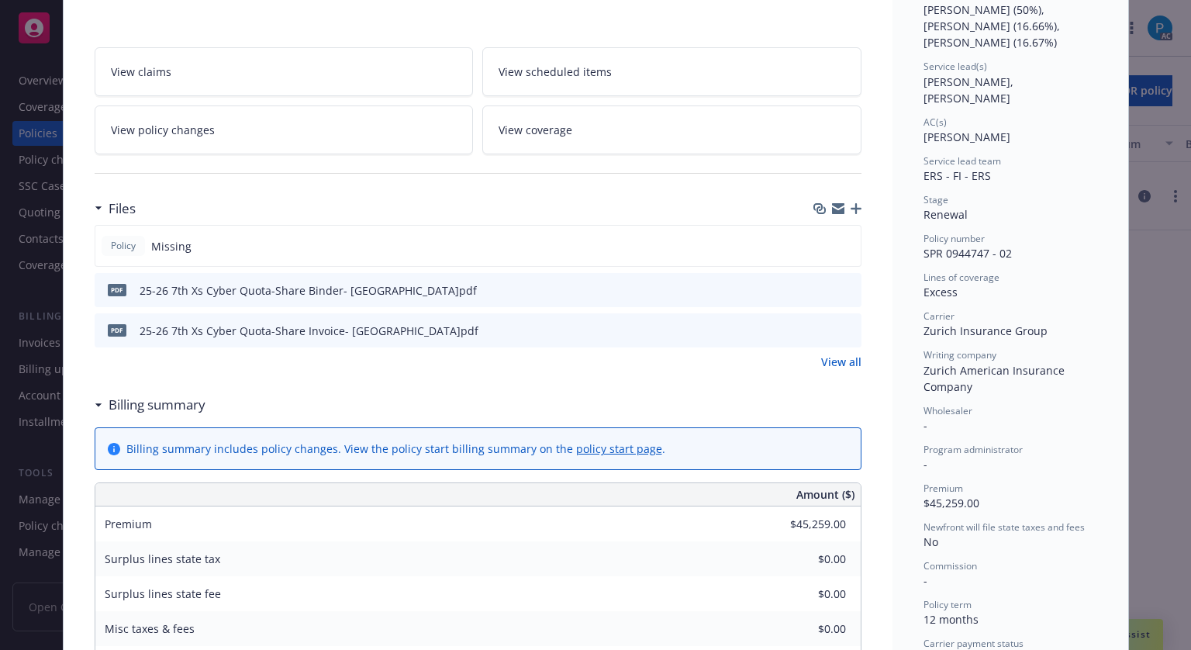
click at [816, 323] on icon "download file" at bounding box center [821, 329] width 12 height 12
